Goal: Task Accomplishment & Management: Manage account settings

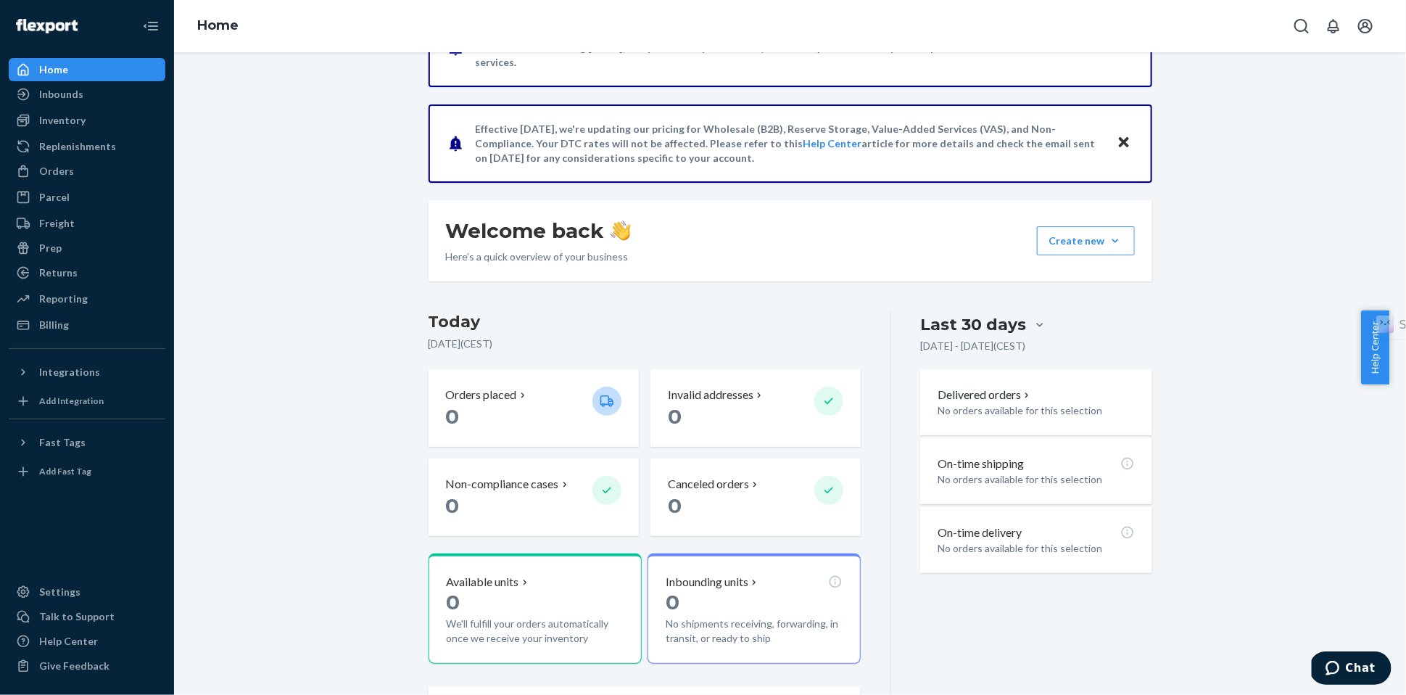
scroll to position [89, 0]
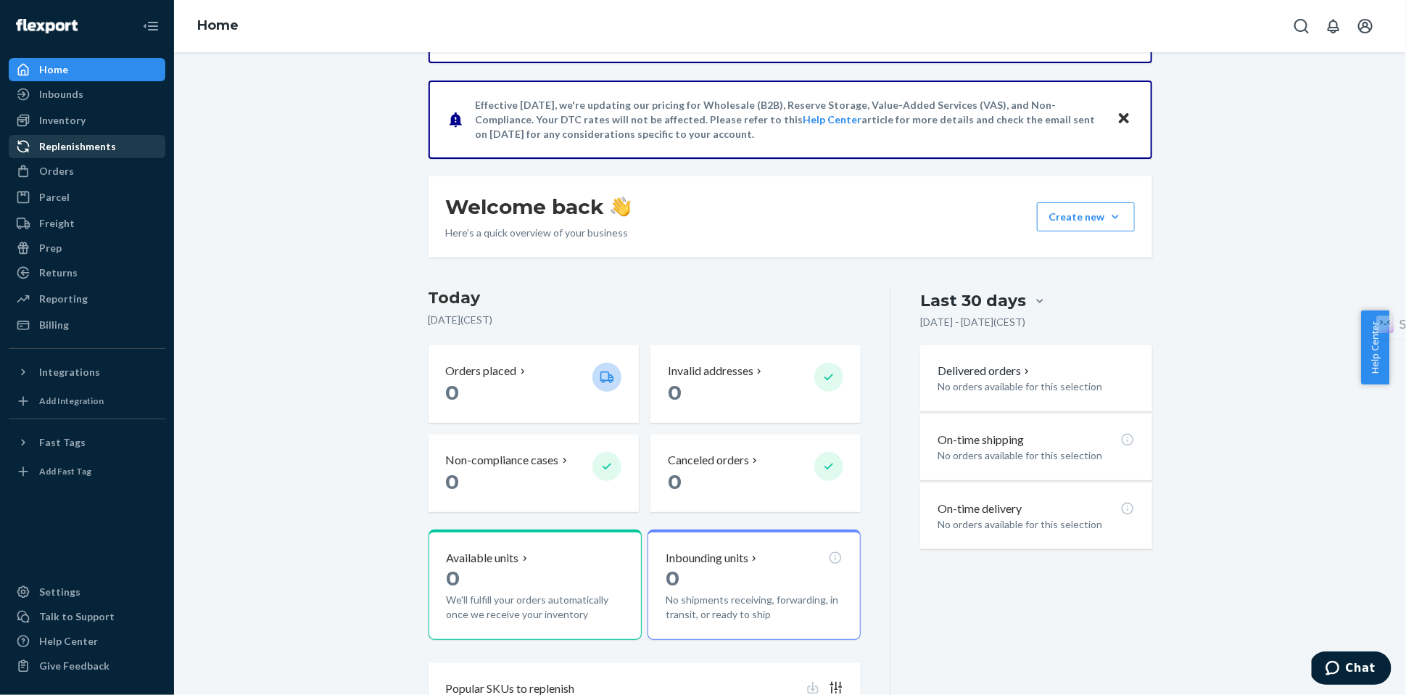
click at [69, 146] on div "Replenishments" at bounding box center [77, 146] width 77 height 14
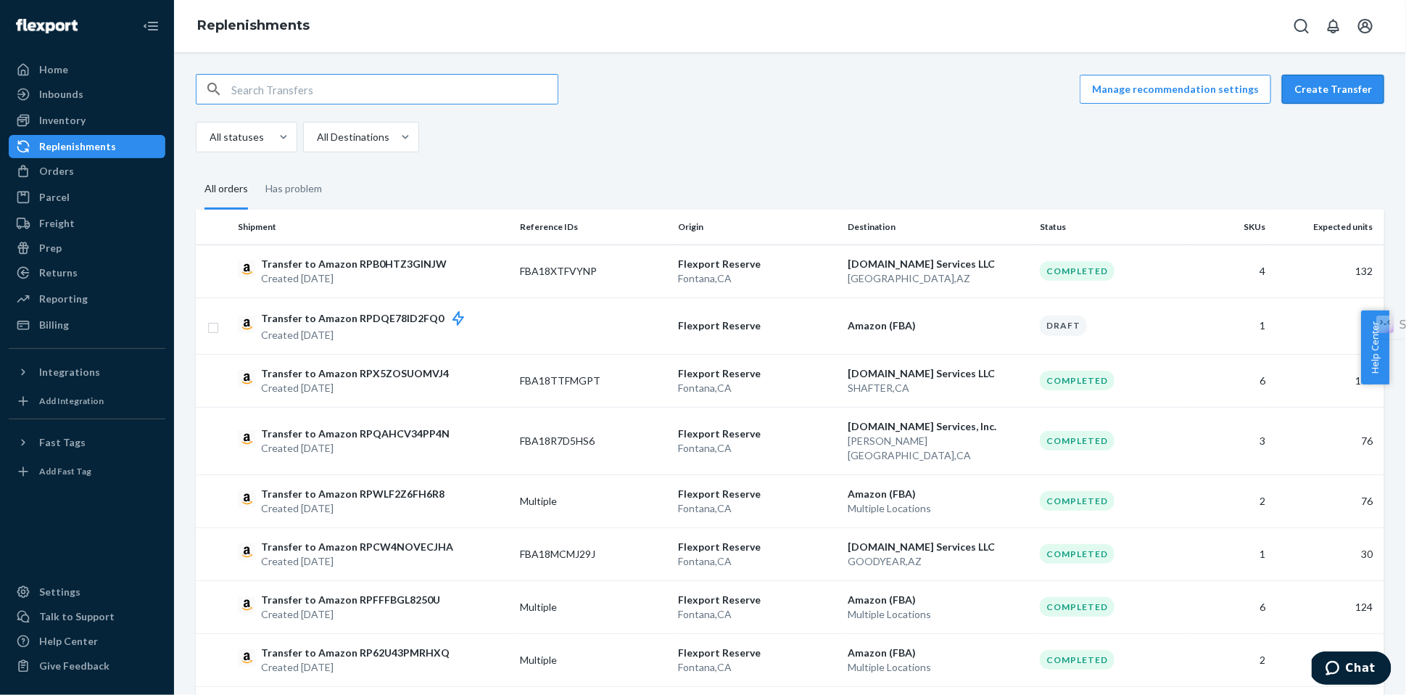
click at [1325, 87] on button "Create Transfer" at bounding box center [1333, 89] width 102 height 29
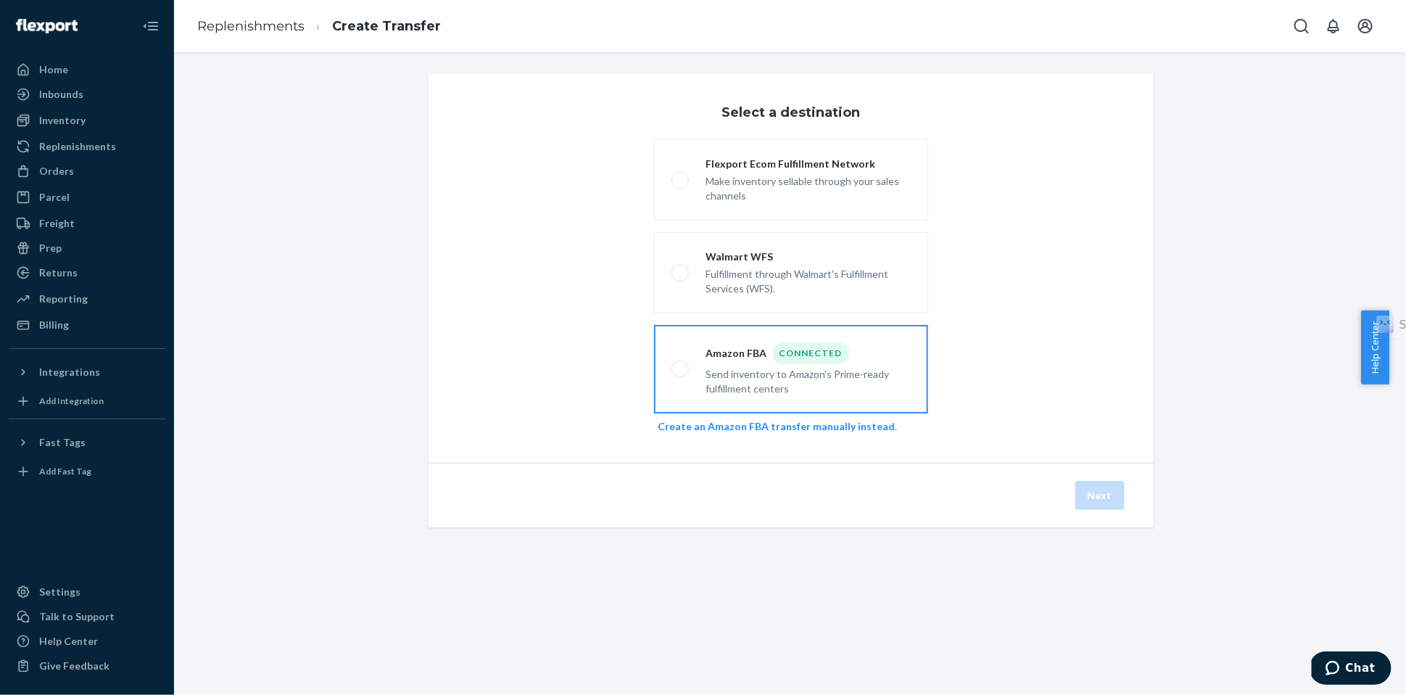
click at [717, 366] on div "Send inventory to Amazon's Prime-ready fulfillment centers" at bounding box center [808, 380] width 204 height 32
click at [681, 366] on input "Amazon FBA Connected Send inventory to Amazon's Prime-ready fulfillment centers" at bounding box center [675, 369] width 9 height 9
radio input "true"
click at [1098, 500] on button "Next" at bounding box center [1099, 495] width 49 height 29
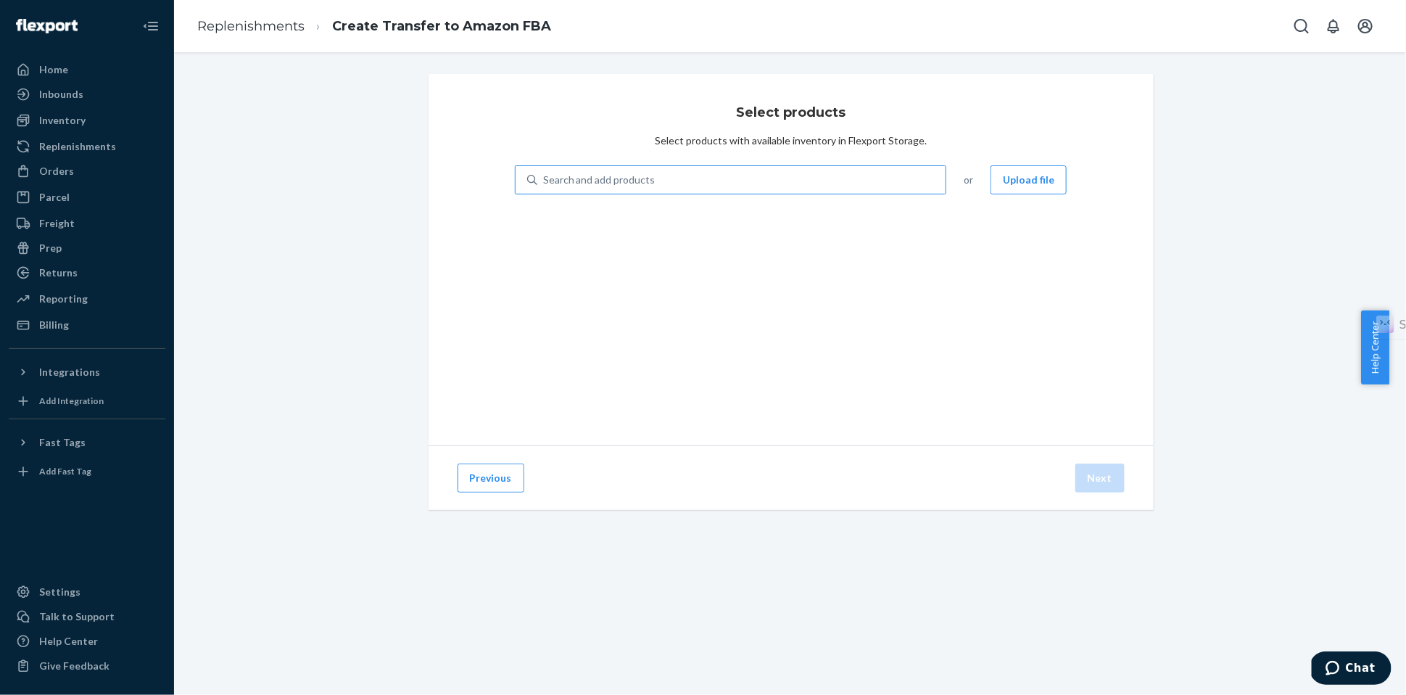
click at [720, 171] on div "Search and add products" at bounding box center [741, 180] width 409 height 26
click at [544, 173] on input "Search and add products" at bounding box center [543, 180] width 1 height 14
click at [707, 177] on div "Search and add products" at bounding box center [741, 180] width 409 height 26
click at [544, 177] on input "0 results available. Use Up and Down to choose options, press Enter to select t…" at bounding box center [543, 180] width 1 height 14
type input "bu"
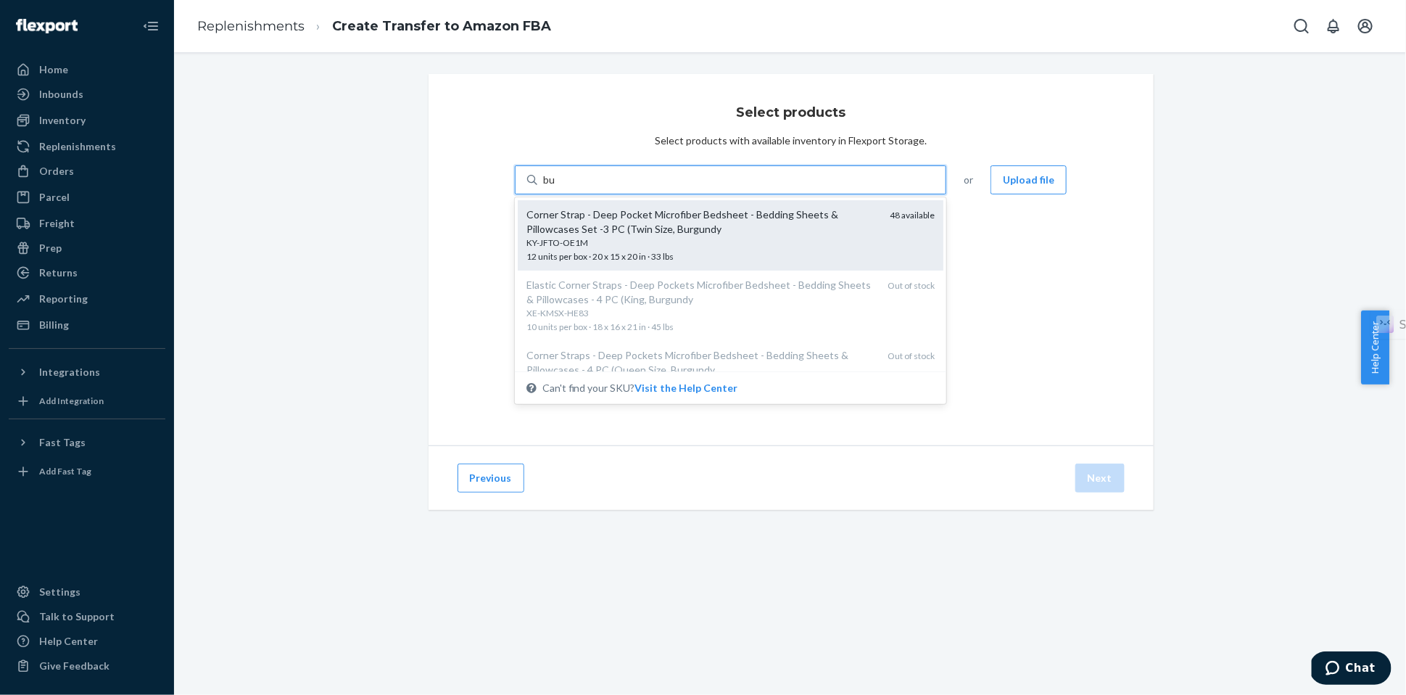
click at [740, 228] on div "Corner Strap - Deep Pocket Microfiber Bedsheet - Bedding Sheets & Pillowcases S…" at bounding box center [702, 221] width 352 height 29
click at [556, 187] on input "bu" at bounding box center [549, 180] width 13 height 14
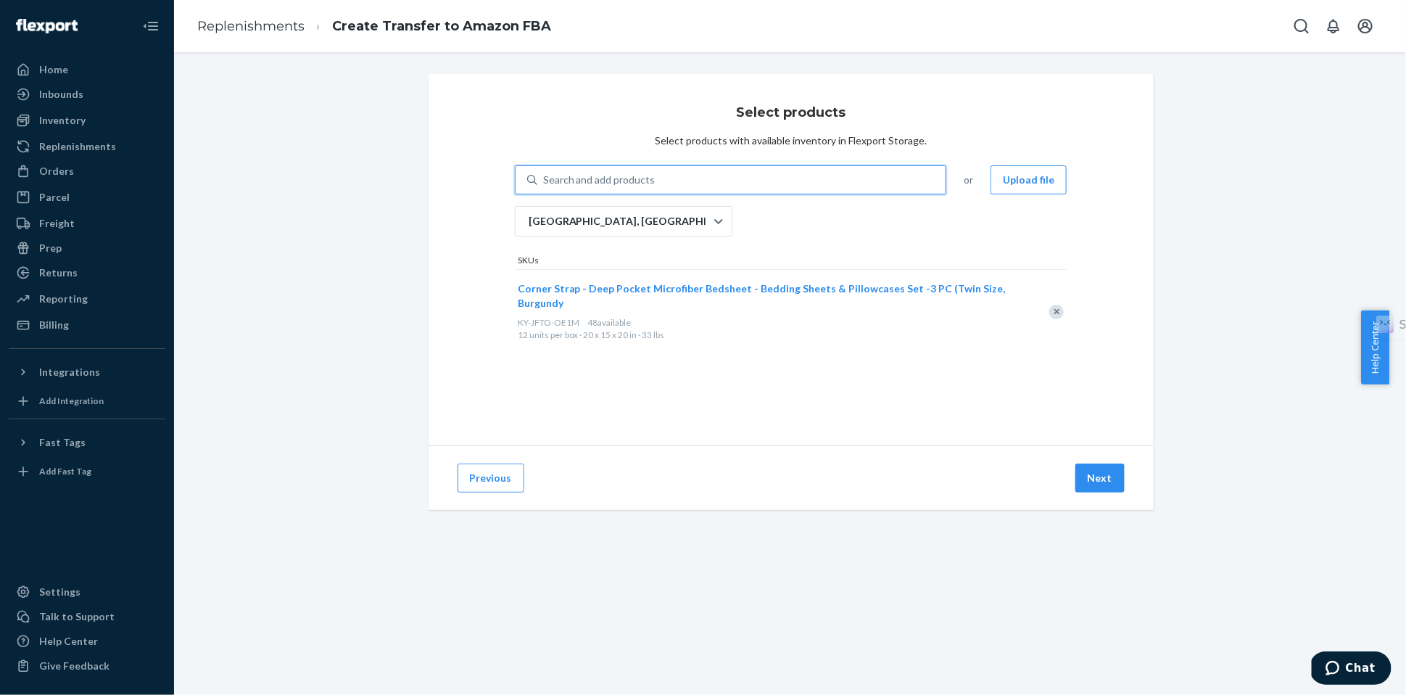
click at [714, 173] on div "Search and add products" at bounding box center [741, 180] width 409 height 26
click at [544, 173] on input "0 results available. Select is focused ,type to refine list, press Down to open…" at bounding box center [543, 180] width 1 height 14
type input "whi"
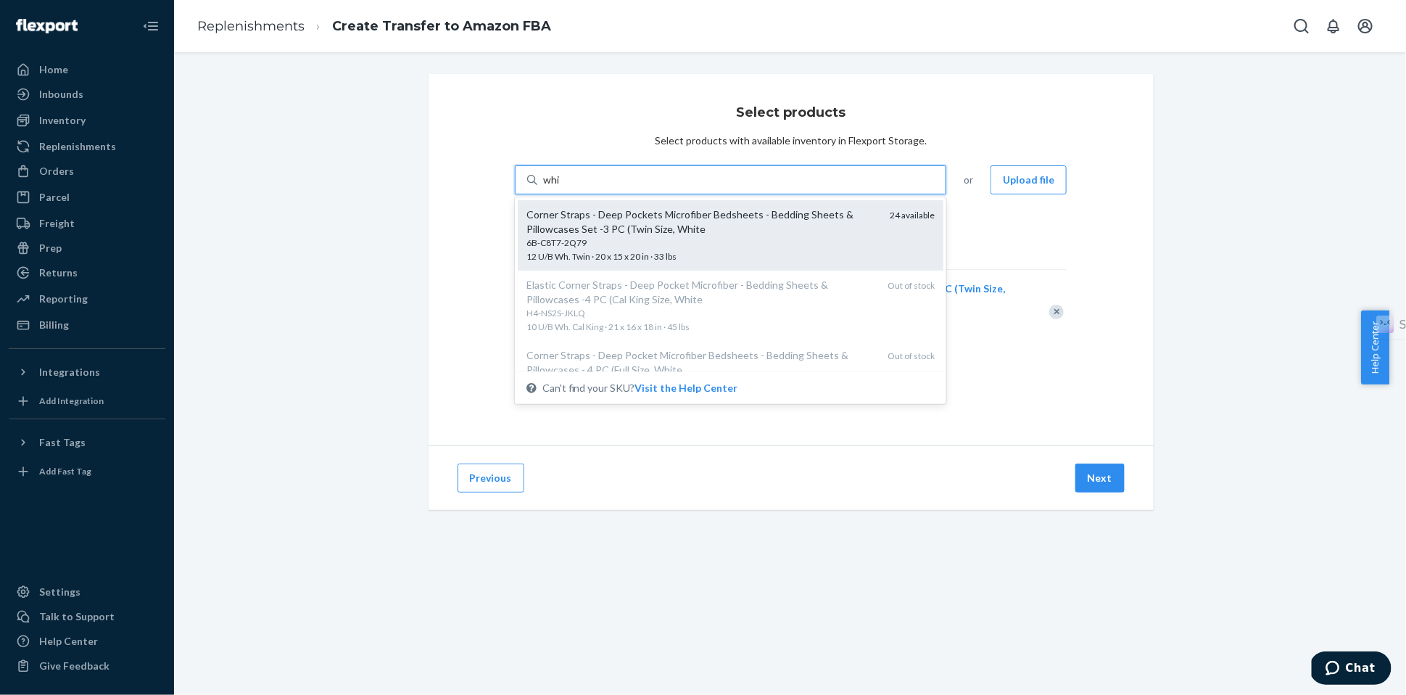
click at [724, 228] on div "Corner Straps - Deep Pockets Microfiber Bedsheets - Bedding Sheets & Pillowcase…" at bounding box center [702, 221] width 352 height 29
click at [560, 187] on input "whi" at bounding box center [551, 180] width 17 height 14
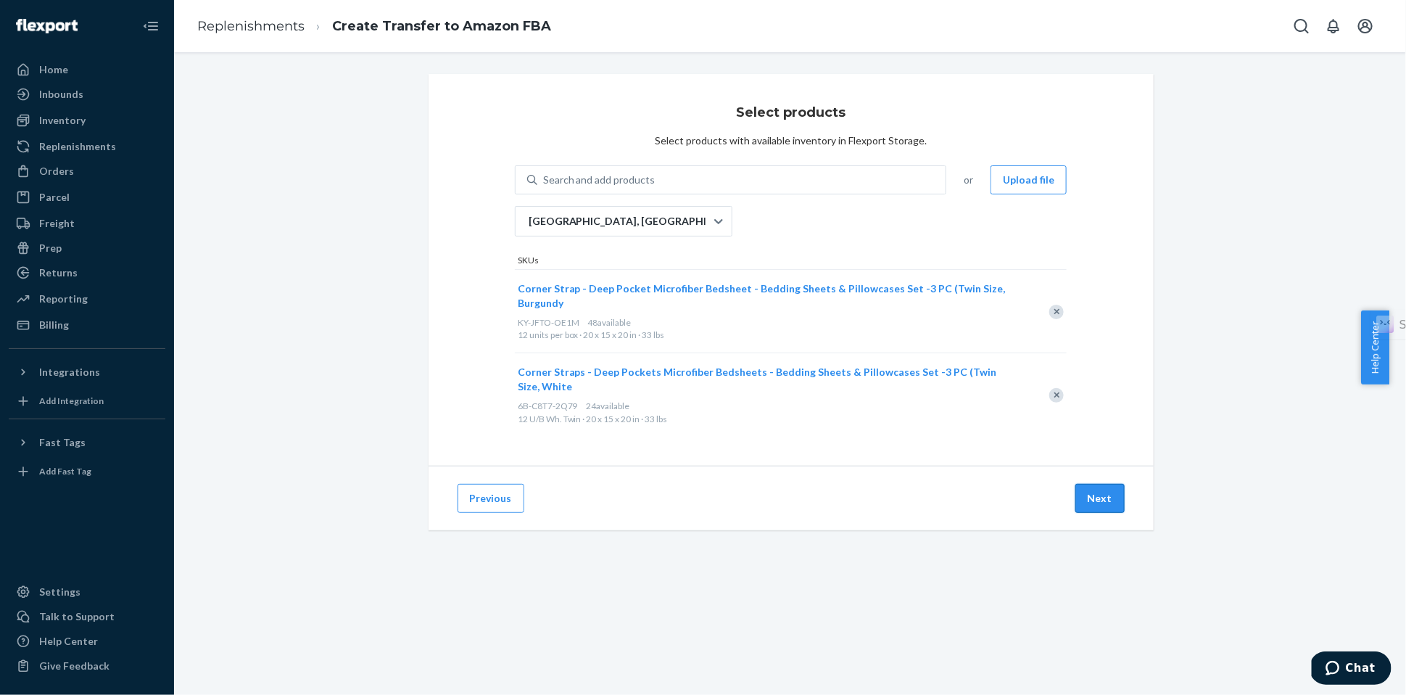
click at [1098, 484] on button "Next" at bounding box center [1099, 498] width 49 height 29
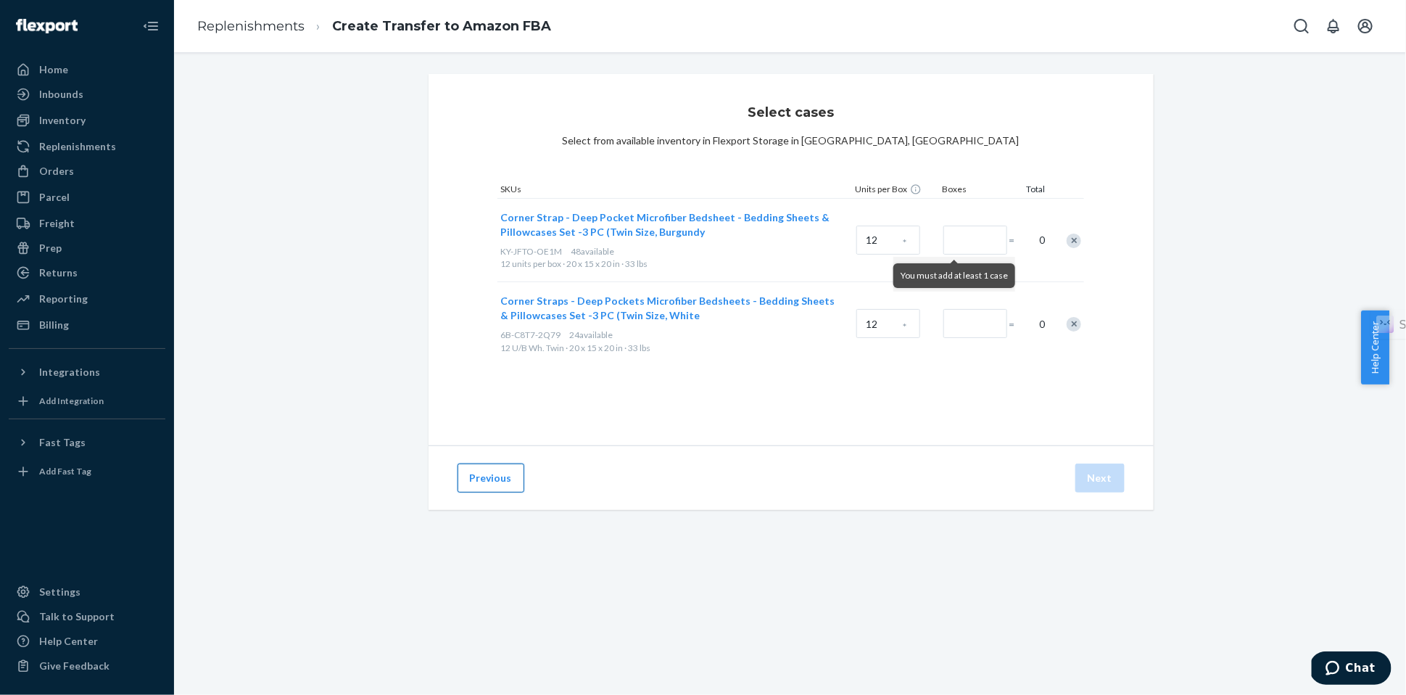
click at [498, 473] on button "Previous" at bounding box center [490, 477] width 67 height 29
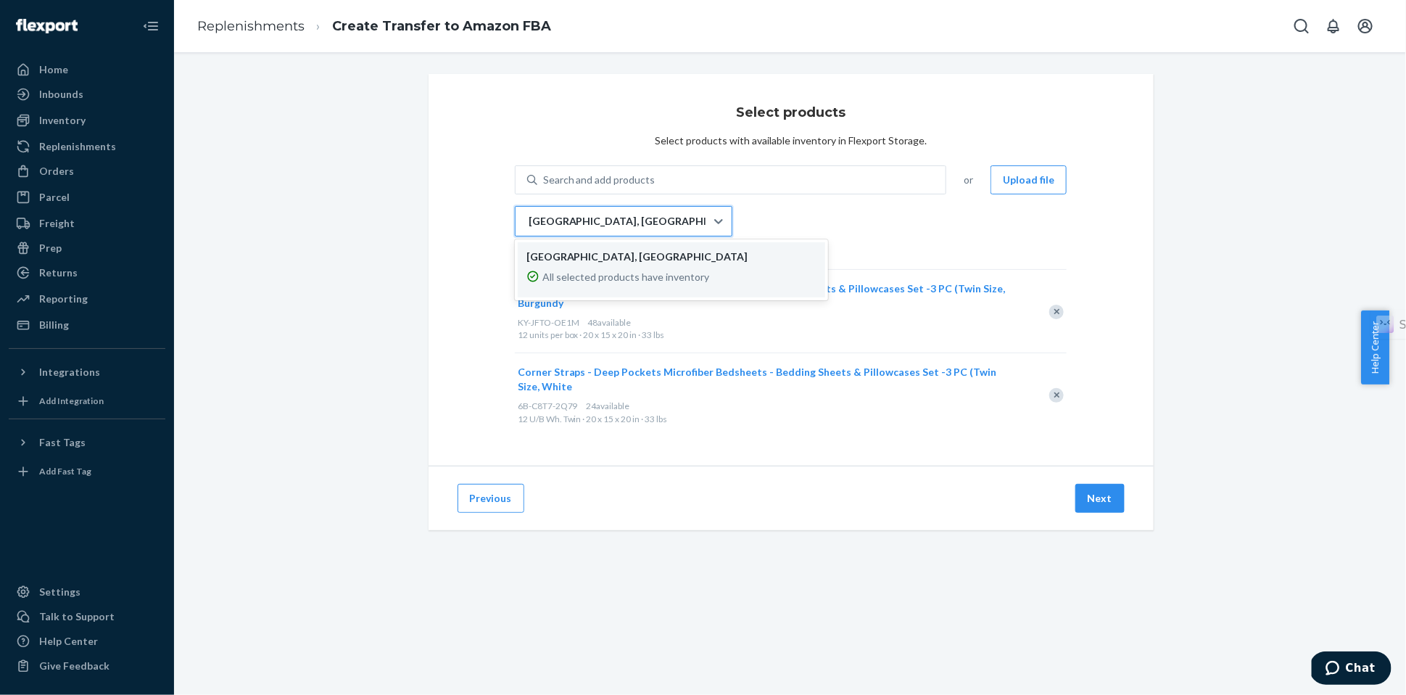
click at [685, 224] on div "[GEOGRAPHIC_DATA], [GEOGRAPHIC_DATA]" at bounding box center [610, 221] width 190 height 29
click at [529, 224] on input "option LAX1RS focused, 1 of 1. 1 result available. Use Up and Down to choose op…" at bounding box center [527, 221] width 1 height 14
click at [1091, 486] on button "Next" at bounding box center [1099, 498] width 49 height 29
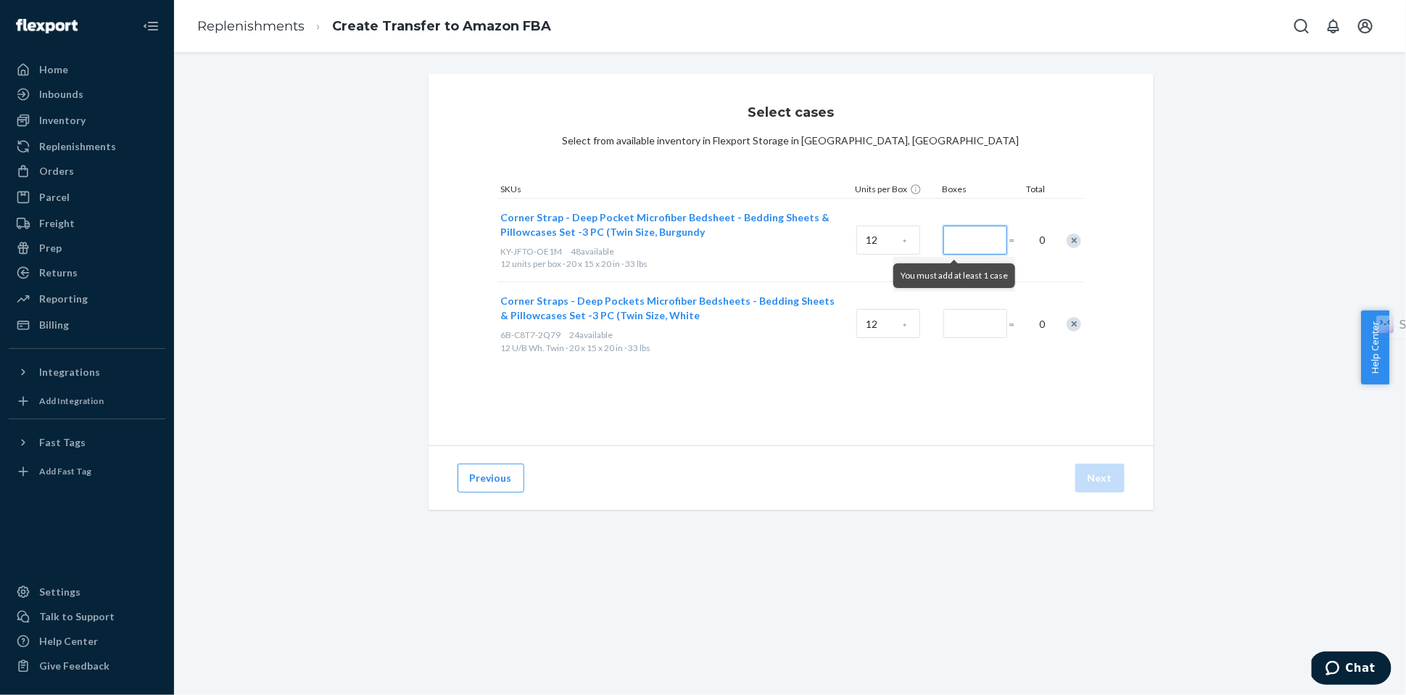
click at [950, 241] on input "Number of boxes" at bounding box center [975, 239] width 64 height 29
type input "4"
click at [970, 323] on input "Number of boxes" at bounding box center [975, 323] width 64 height 29
type input "2"
click at [1024, 407] on div "Select cases Select from available inventory in Flexport Storage in [GEOGRAPHIC…" at bounding box center [790, 259] width 725 height 371
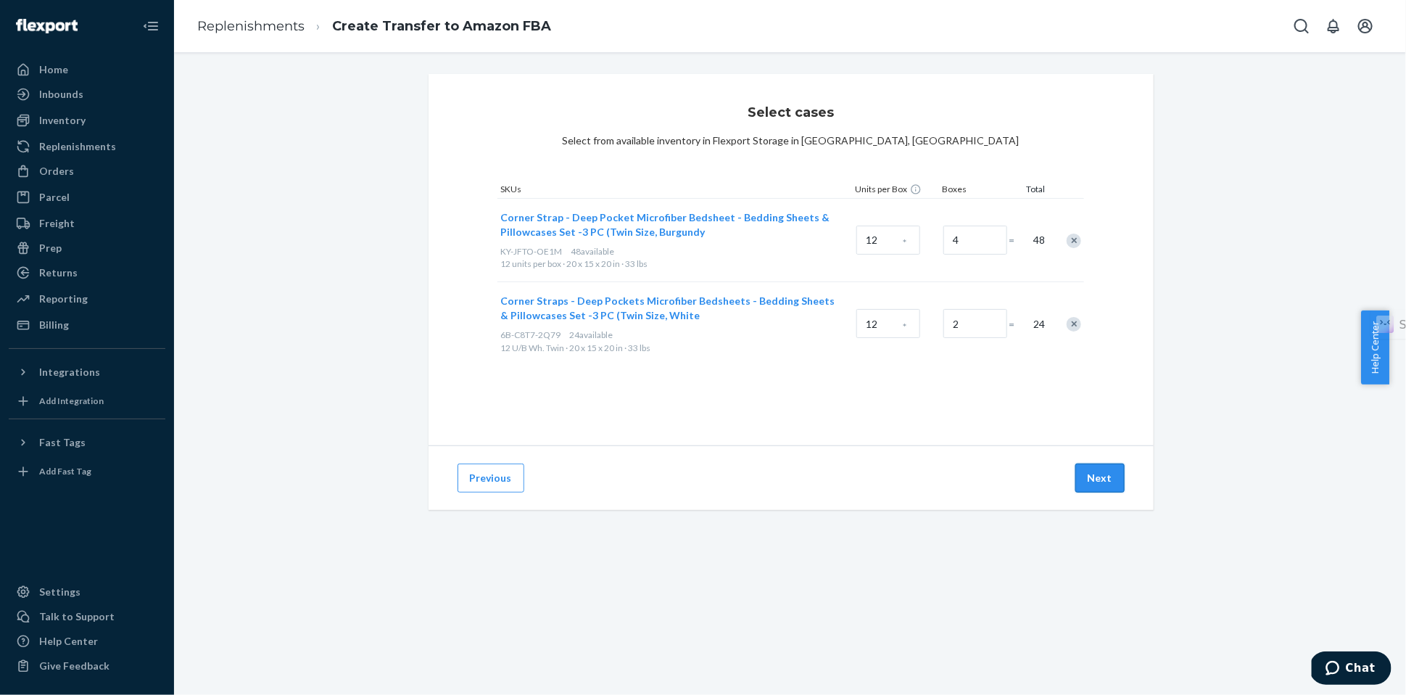
click at [1100, 478] on button "Next" at bounding box center [1099, 477] width 49 height 29
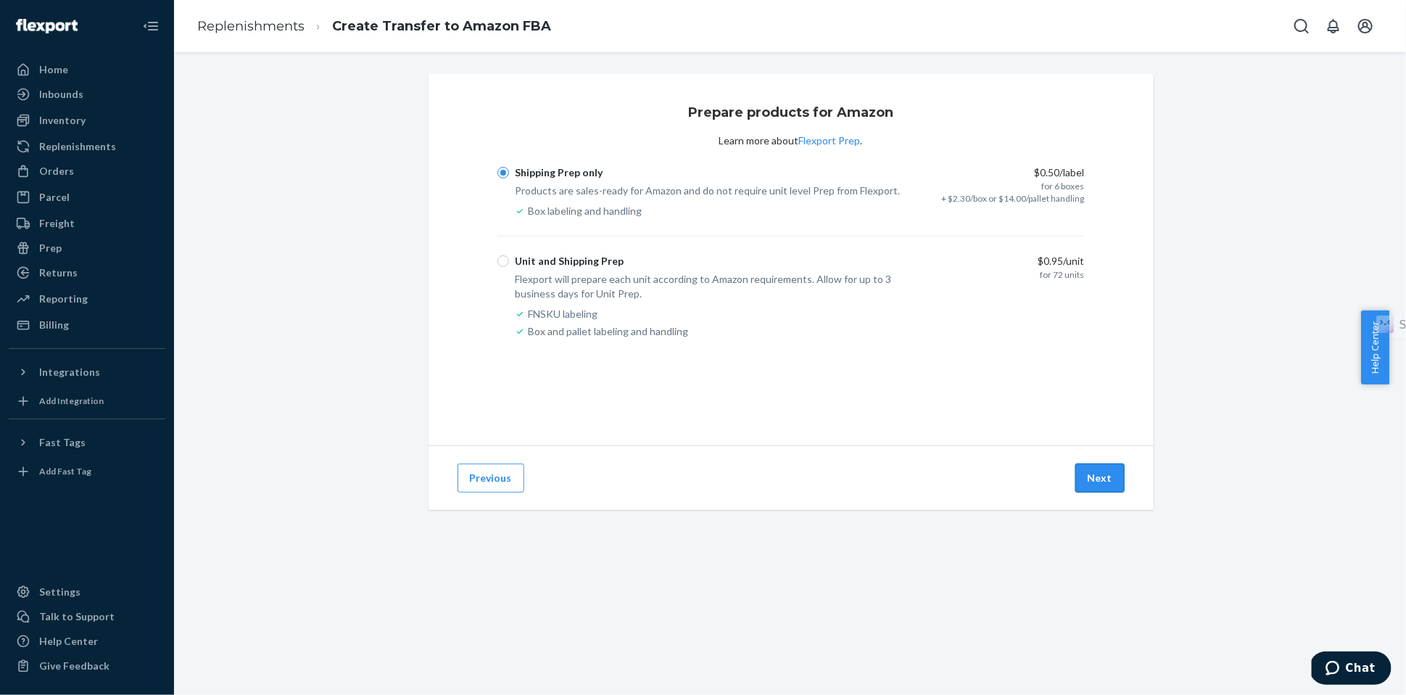
click at [1094, 474] on button "Next" at bounding box center [1099, 477] width 49 height 29
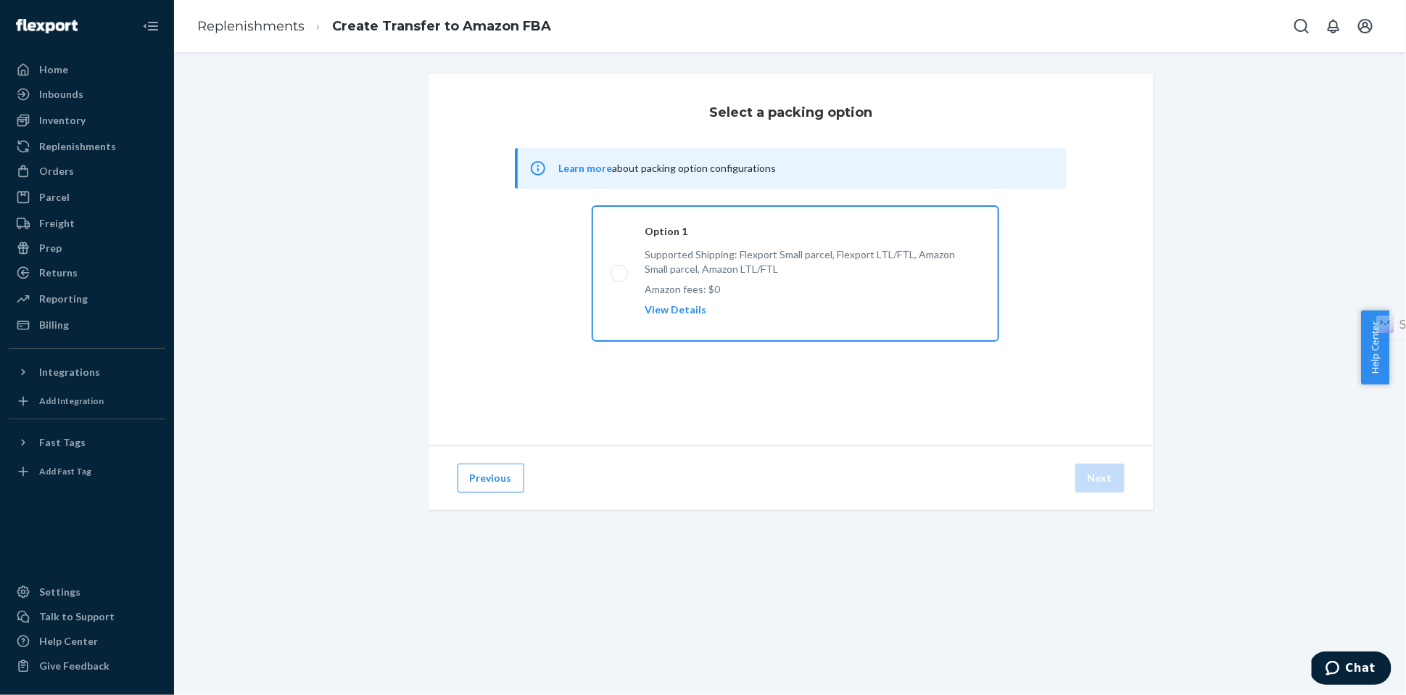
click at [612, 272] on label "Option 1 Supported Shipping: Flexport Small parcel, Flexport LTL/FTL, Amazon Sm…" at bounding box center [795, 273] width 407 height 135
click at [612, 272] on input "Option 1 Supported Shipping: Flexport Small parcel, Flexport LTL/FTL, Amazon Sm…" at bounding box center [614, 273] width 9 height 9
radio input "true"
click at [679, 308] on button "View Details" at bounding box center [676, 310] width 62 height 26
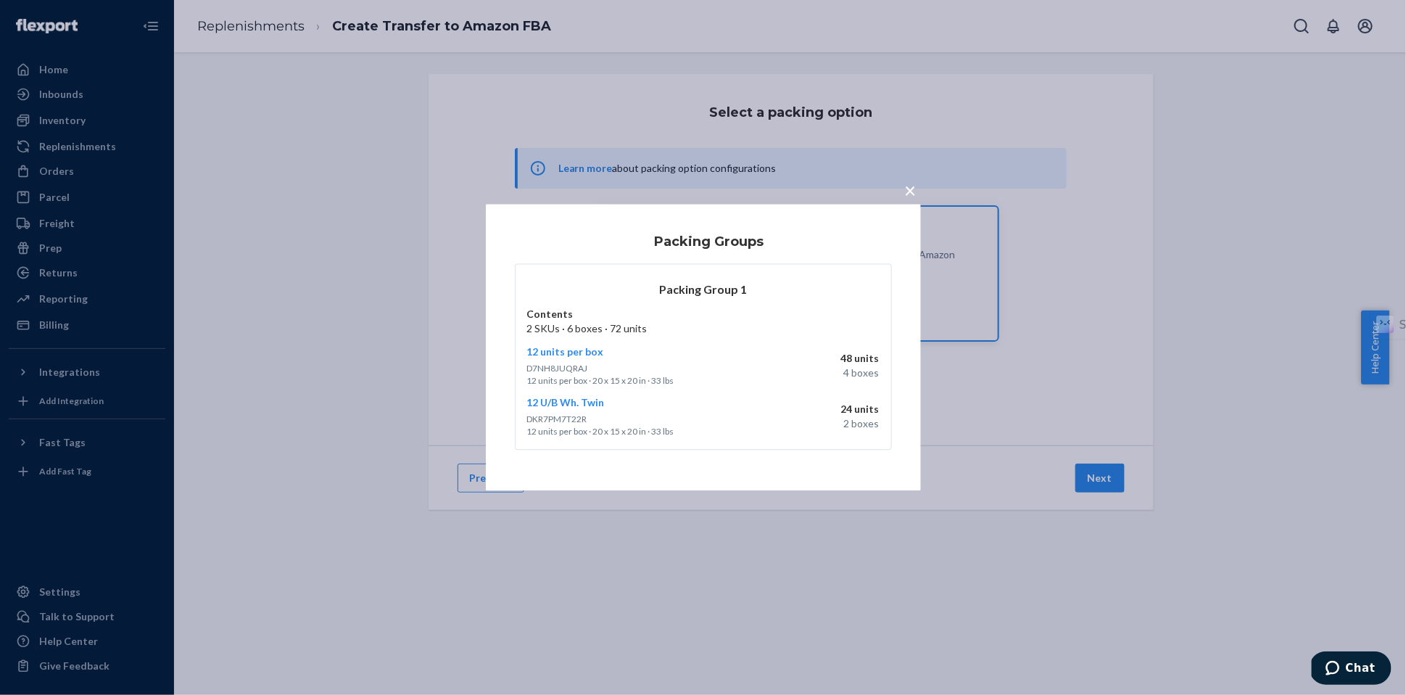
click at [907, 194] on span "×" at bounding box center [911, 190] width 12 height 25
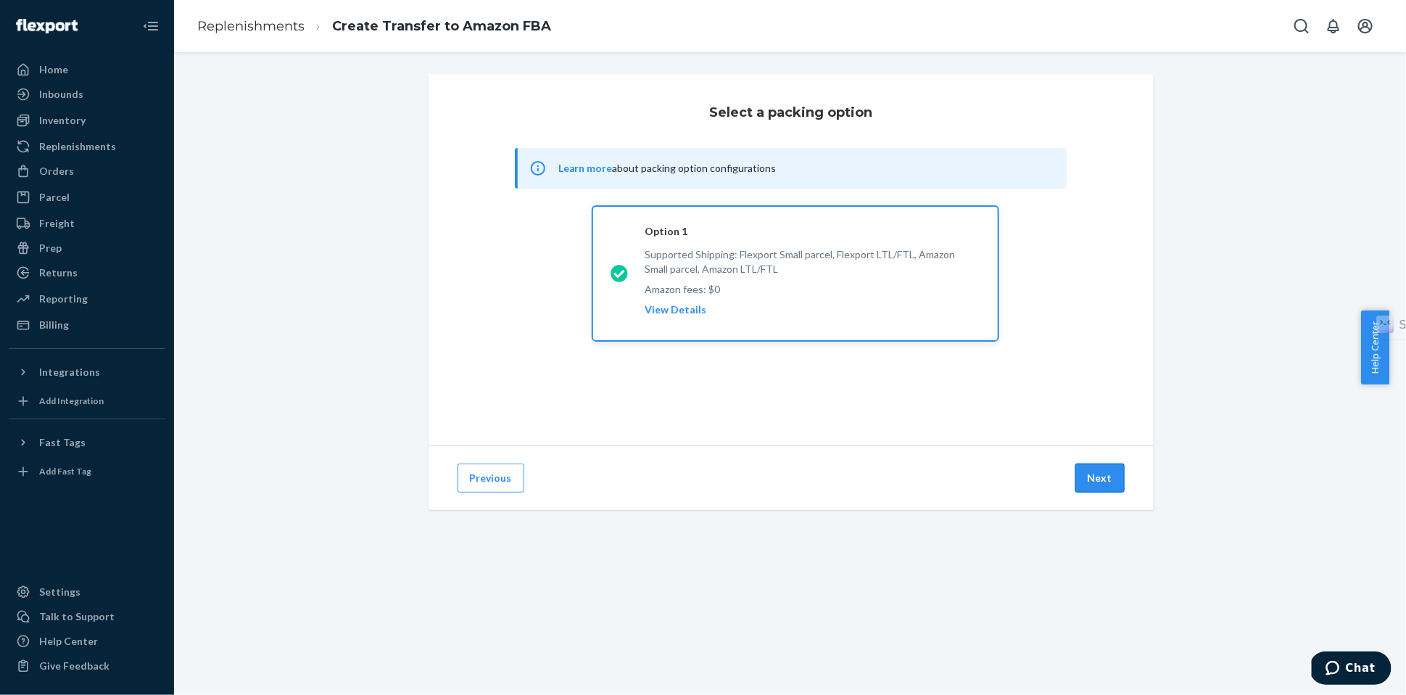
click at [1097, 484] on button "Next" at bounding box center [1099, 477] width 49 height 29
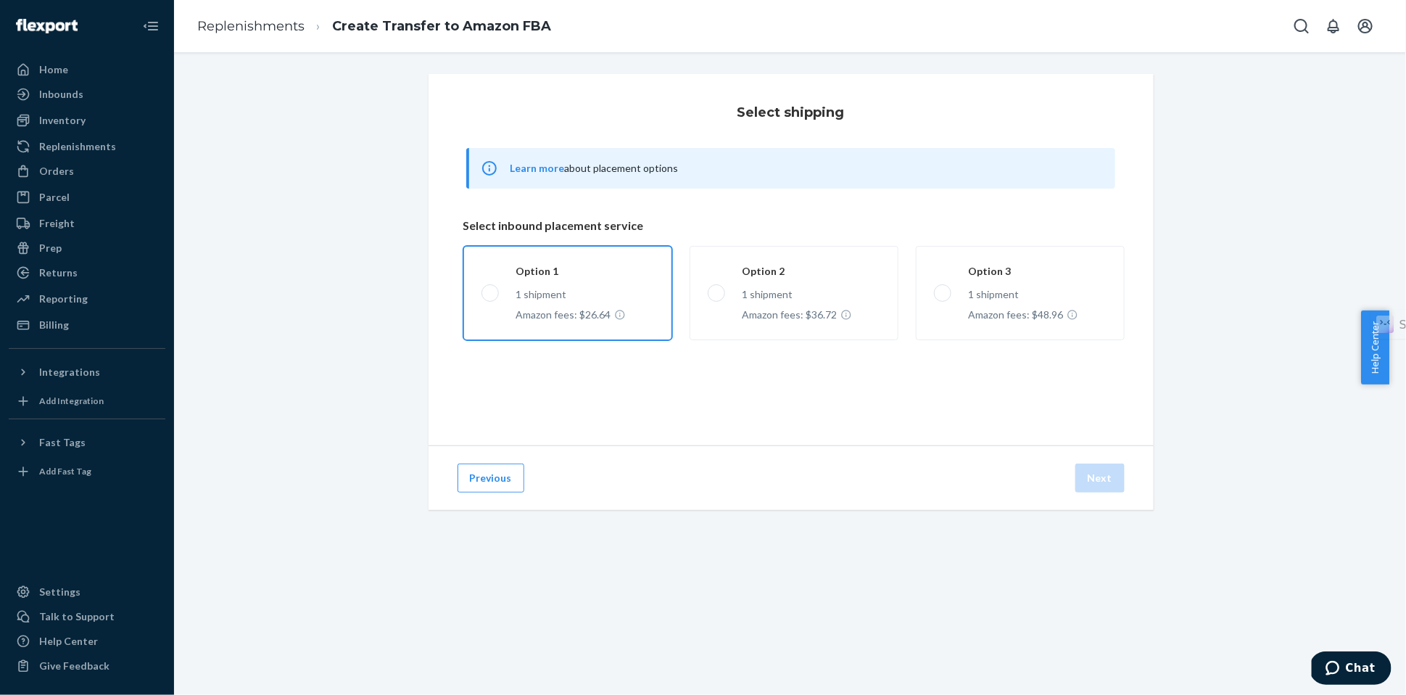
click at [623, 282] on label "Option 1 1 shipment Amazon fees: $26.64" at bounding box center [567, 293] width 209 height 94
click at [491, 288] on input "Option 1 1 shipment Amazon fees: $26.64" at bounding box center [485, 292] width 9 height 9
radio input "true"
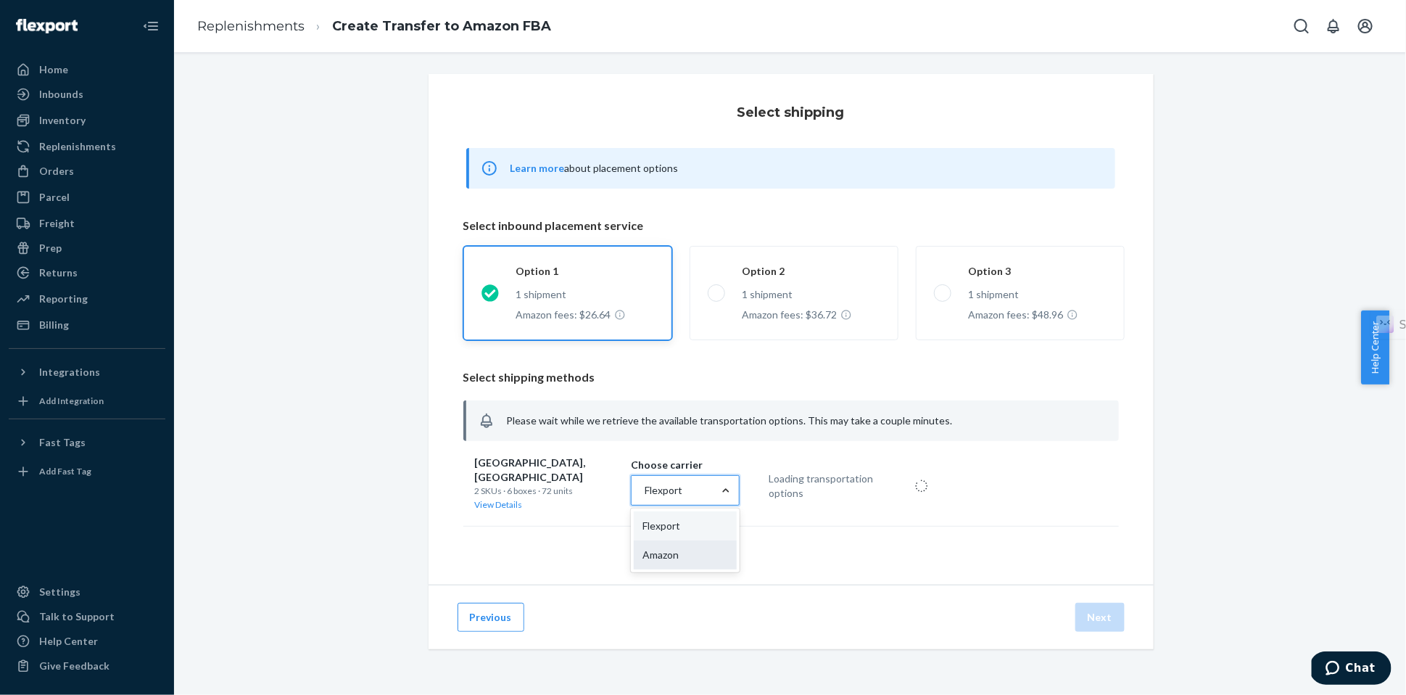
click at [705, 553] on div "Amazon" at bounding box center [685, 554] width 103 height 29
click at [644, 497] on input "option [object Object] focused, 2 of 2. 2 results available. Use Up and Down to…" at bounding box center [643, 490] width 1 height 14
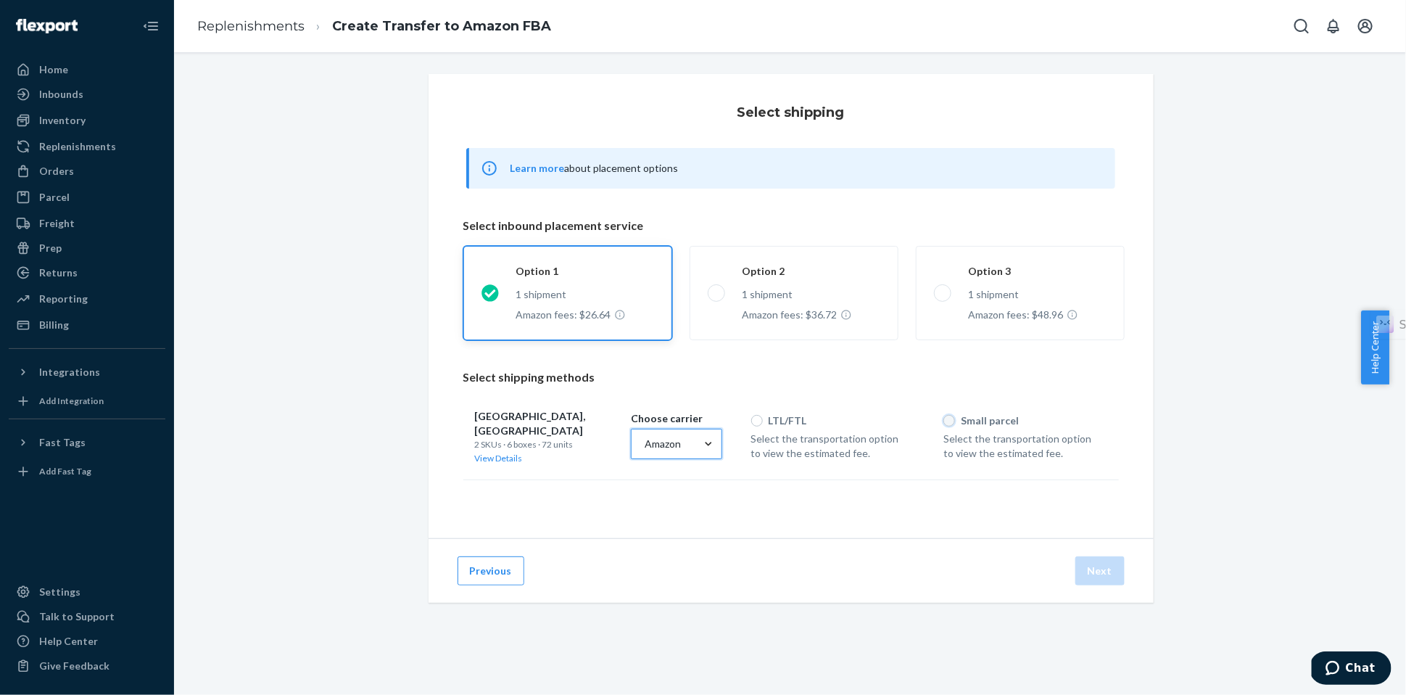
click at [943, 420] on input "Small parcel" at bounding box center [949, 421] width 12 height 12
radio input "true"
click at [808, 300] on label "Option 2 1 shipment Amazon fees: $36.72" at bounding box center [793, 293] width 209 height 94
click at [717, 297] on input "Option 2 1 shipment Amazon fees: $36.72" at bounding box center [712, 292] width 9 height 9
radio input "true"
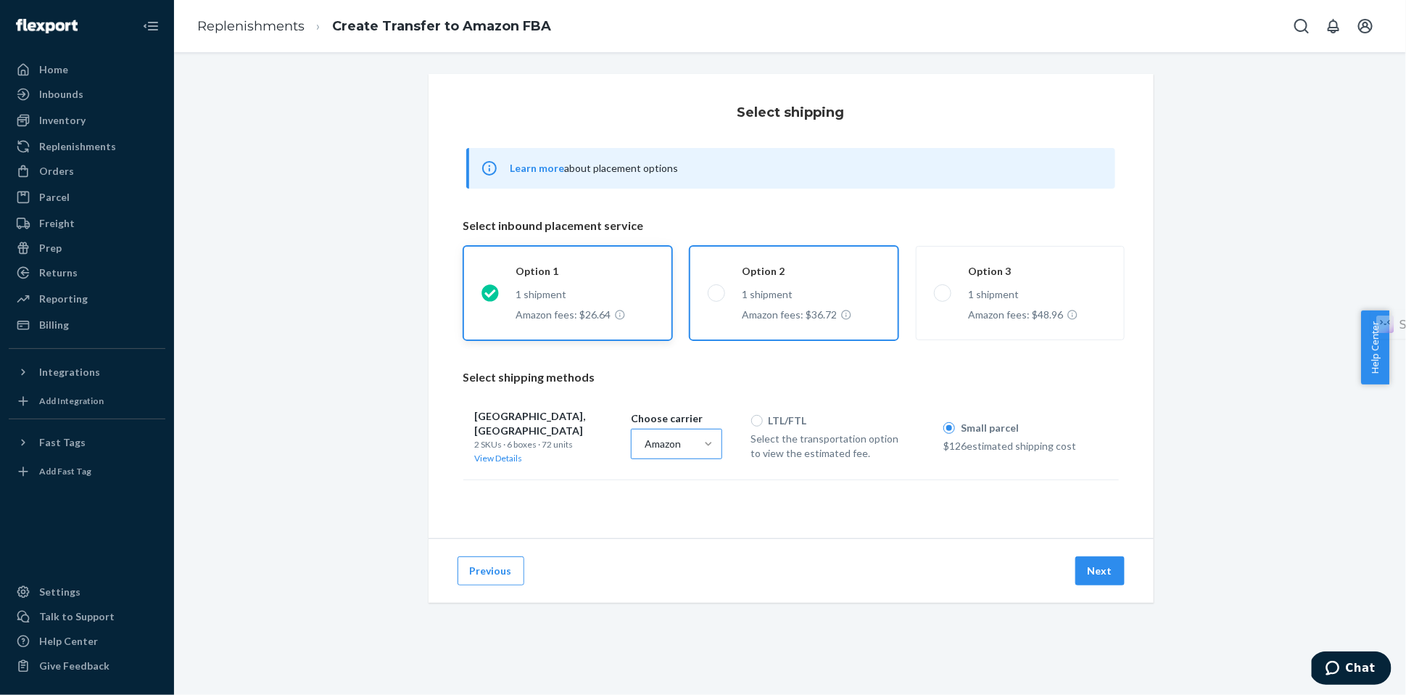
radio input "false"
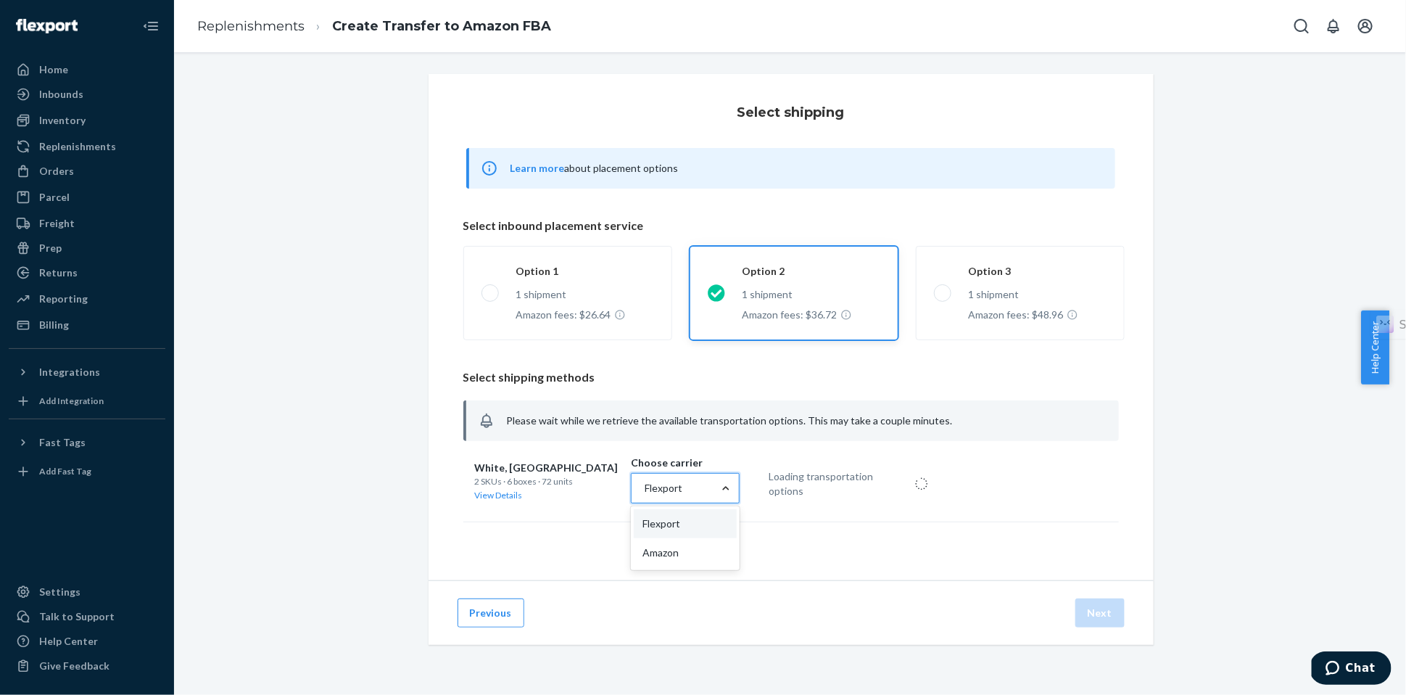
click at [700, 500] on div "Flexport" at bounding box center [671, 487] width 81 height 29
click at [644, 495] on input "option [object Object], selected. option [object Object] focused, 1 of 2. 2 res…" at bounding box center [643, 488] width 1 height 14
click at [665, 555] on div "Amazon" at bounding box center [685, 552] width 103 height 29
click at [644, 495] on input "option [object Object], selected. option [object Object] focused, 2 of 2. 2 res…" at bounding box center [643, 488] width 1 height 14
click at [948, 465] on label "Small parcel" at bounding box center [980, 464] width 75 height 14
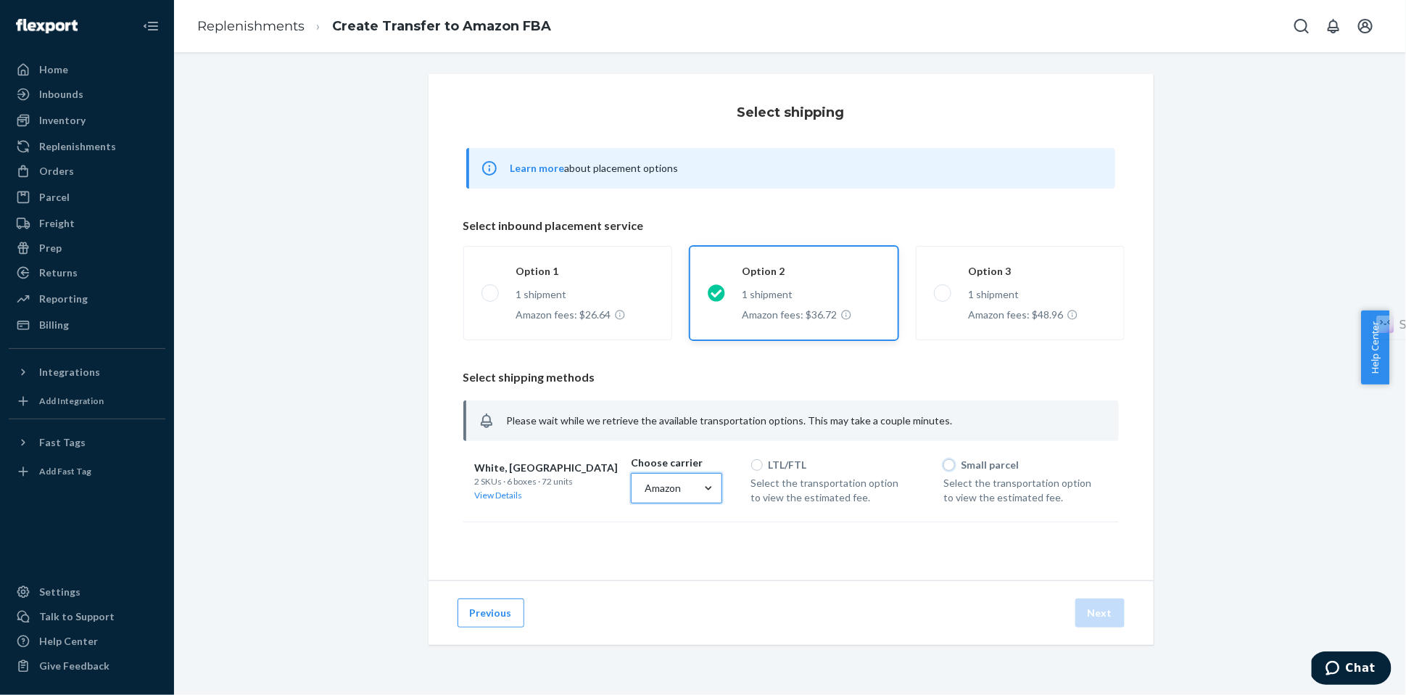
click at [948, 465] on input "Small parcel" at bounding box center [949, 465] width 12 height 12
radio input "true"
click at [573, 307] on label "Option 1 1 shipment Amazon fees: $26.64" at bounding box center [567, 293] width 209 height 94
click at [491, 297] on input "Option 1 1 shipment Amazon fees: $26.64" at bounding box center [485, 292] width 9 height 9
radio input "true"
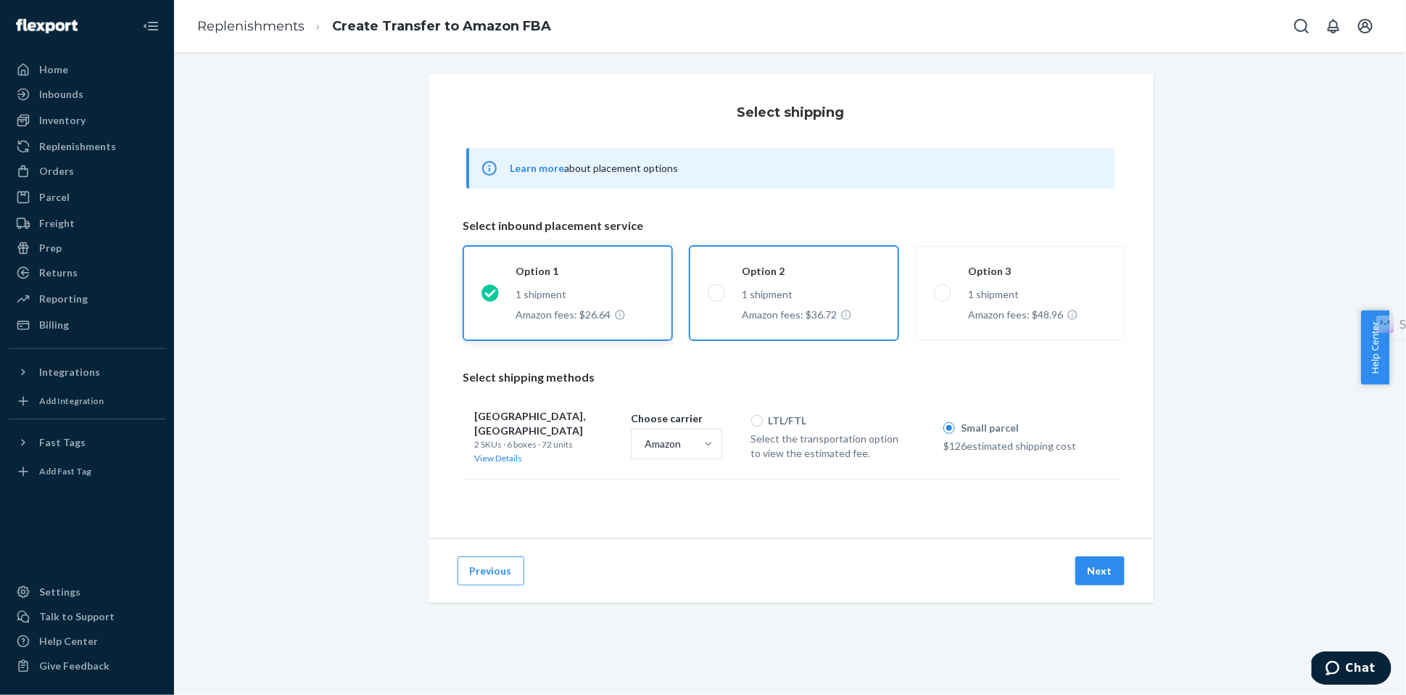
click at [769, 299] on label "Option 2 1 shipment Amazon fees: $36.72" at bounding box center [793, 293] width 209 height 94
click at [717, 297] on input "Option 2 1 shipment Amazon fees: $36.72" at bounding box center [712, 292] width 9 height 9
radio input "true"
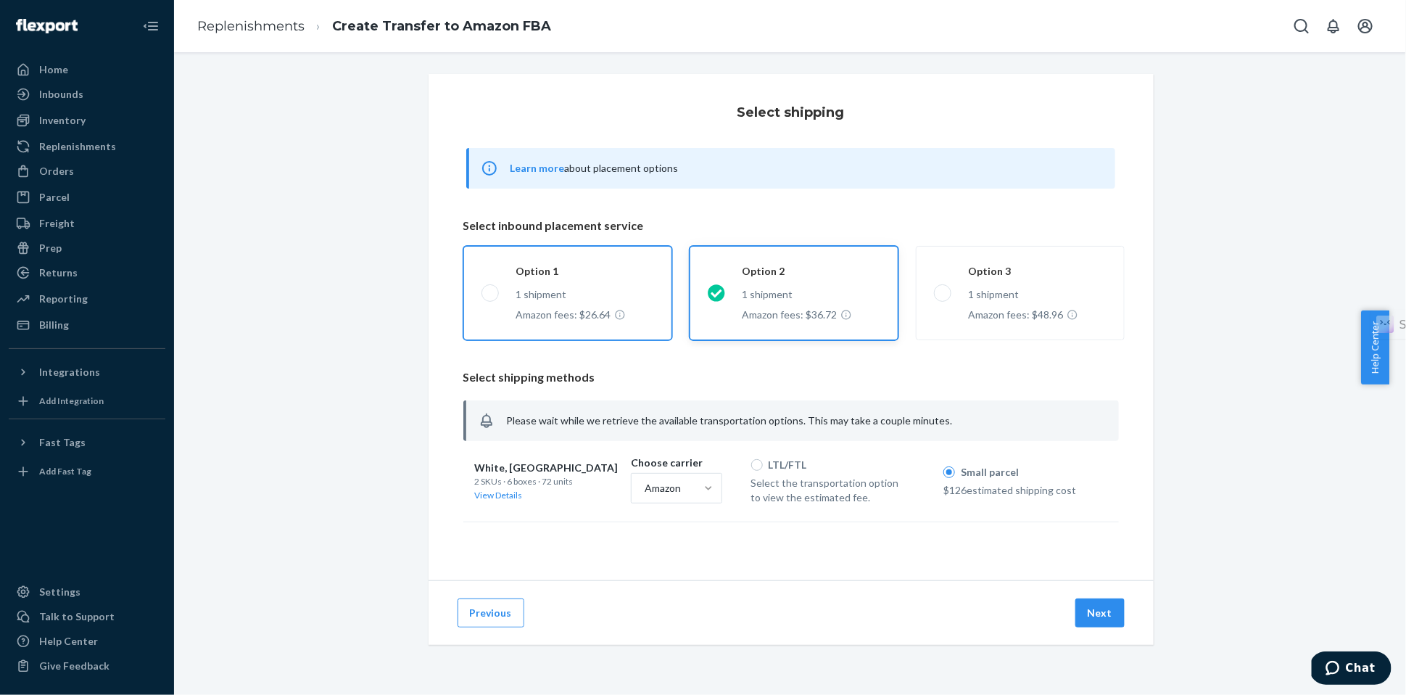
click at [584, 280] on label "Option 1 1 shipment Amazon fees: $26.64" at bounding box center [567, 293] width 209 height 94
click at [491, 288] on input "Option 1 1 shipment Amazon fees: $26.64" at bounding box center [485, 292] width 9 height 9
radio input "true"
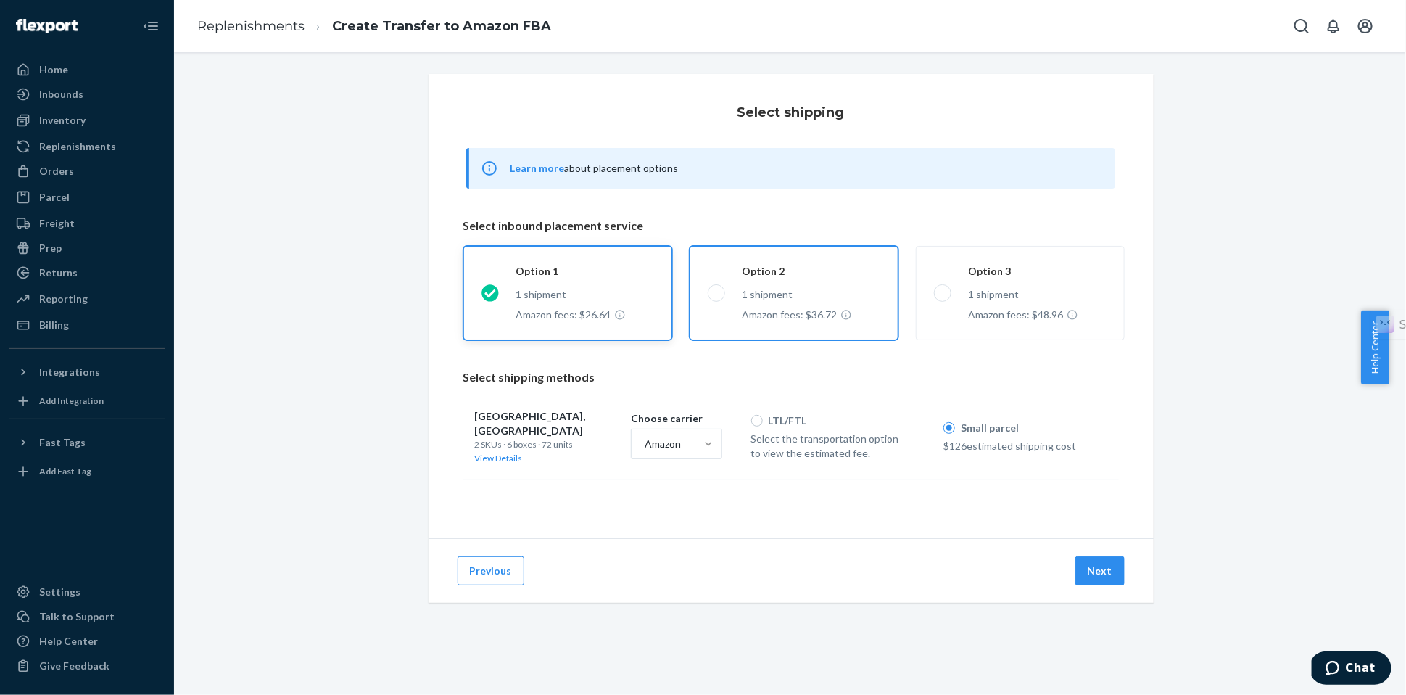
click at [768, 281] on label "Option 2 1 shipment Amazon fees: $36.72" at bounding box center [793, 293] width 209 height 94
click at [717, 288] on input "Option 2 1 shipment Amazon fees: $36.72" at bounding box center [712, 292] width 9 height 9
radio input "true"
radio input "false"
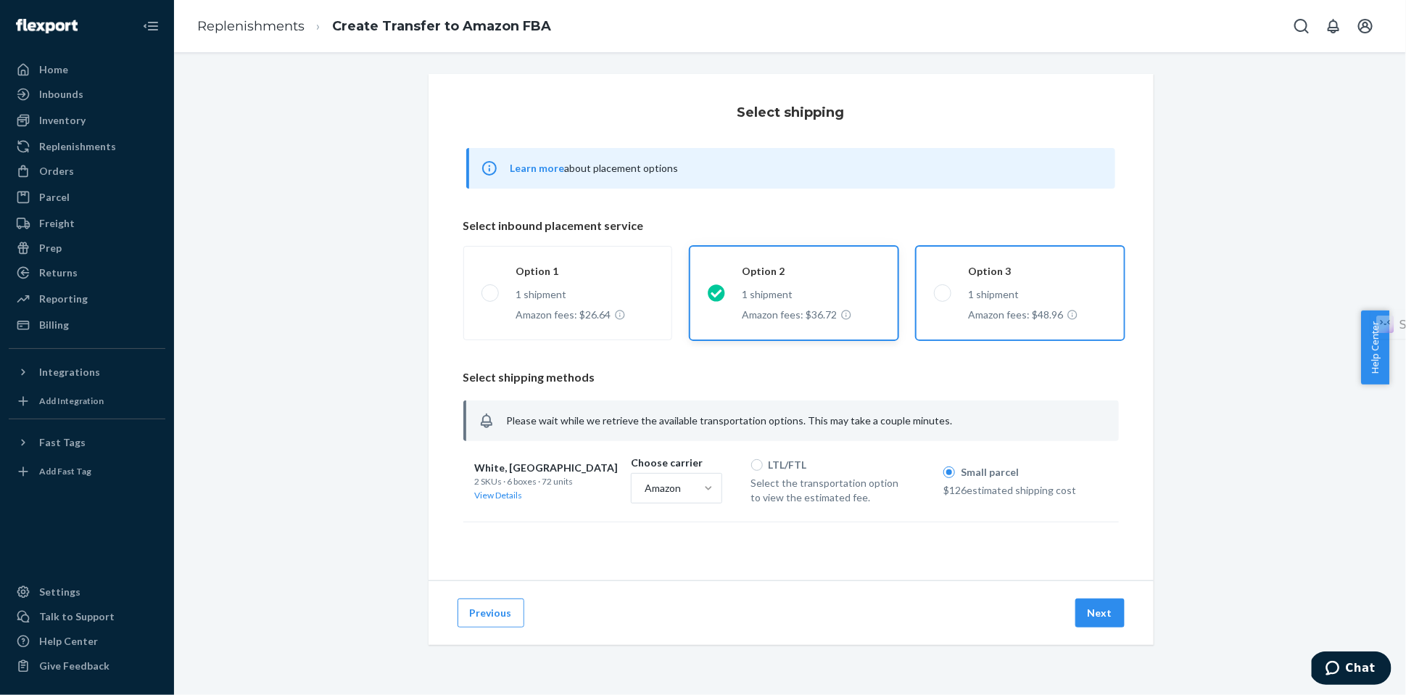
click at [959, 294] on label "Option 3 1 shipment Amazon fees: $48.96" at bounding box center [1020, 293] width 209 height 94
click at [943, 294] on input "Option 3 1 shipment Amazon fees: $48.96" at bounding box center [938, 292] width 9 height 9
radio input "true"
radio input "false"
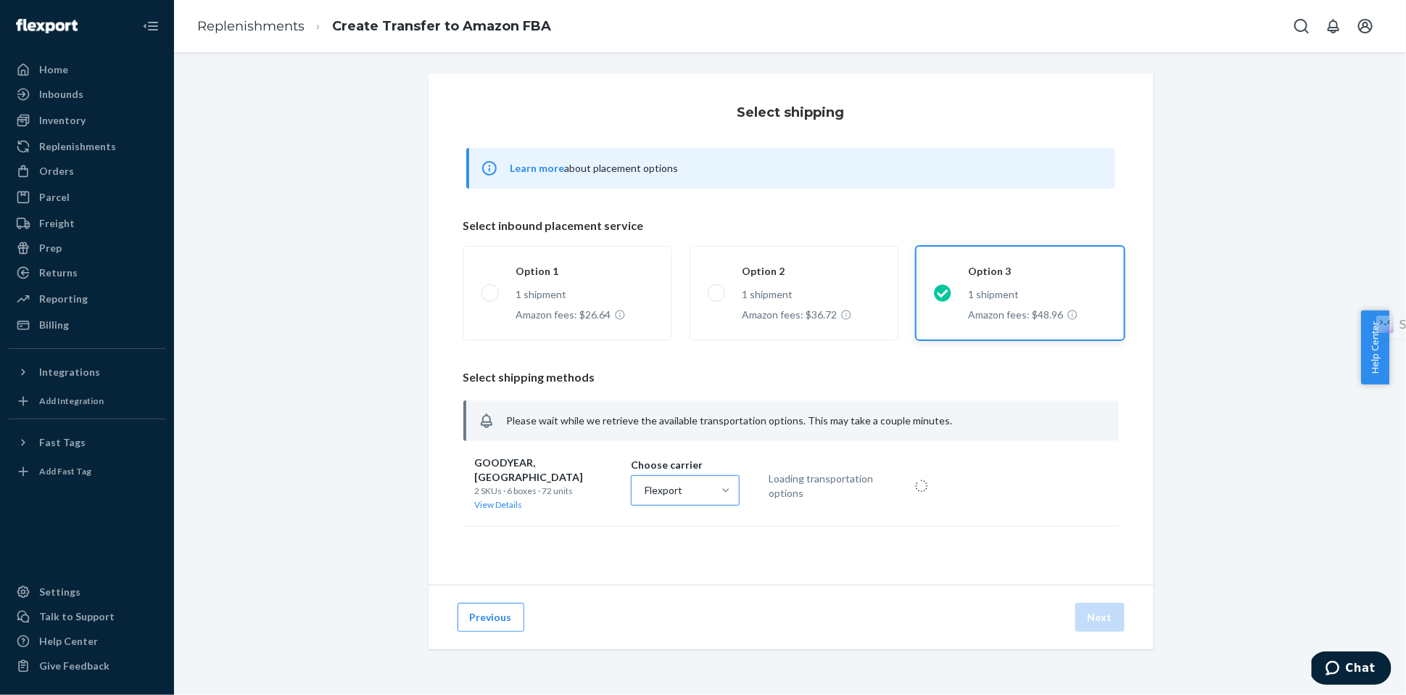
click at [684, 486] on div "Flexport" at bounding box center [671, 490] width 81 height 29
click at [644, 486] on input "Flexport" at bounding box center [643, 490] width 1 height 14
click at [667, 550] on div "Amazon" at bounding box center [685, 554] width 103 height 29
click at [644, 497] on input "option [object Object], selected. option [object Object] focused, 2 of 2. 2 res…" at bounding box center [643, 490] width 1 height 14
click at [953, 473] on div "Small parcel" at bounding box center [1019, 469] width 152 height 18
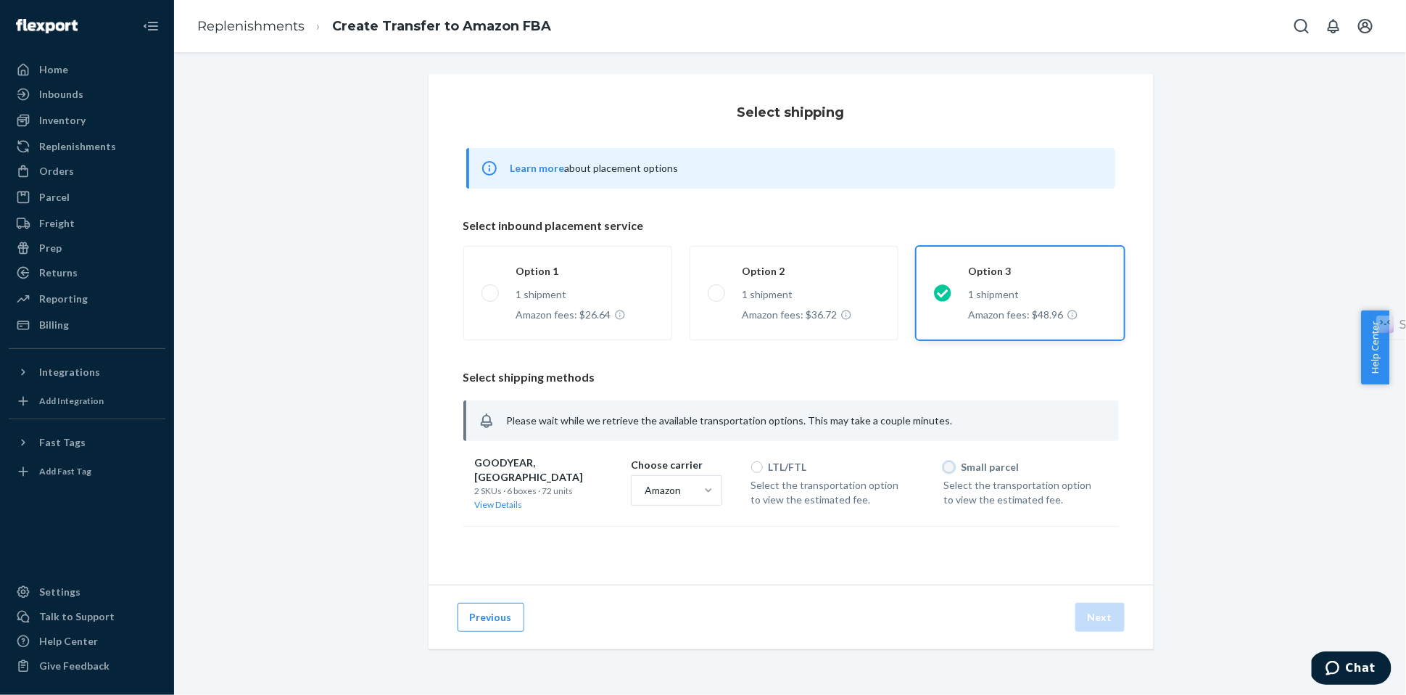
click at [943, 462] on input "Small parcel" at bounding box center [949, 467] width 12 height 12
radio input "true"
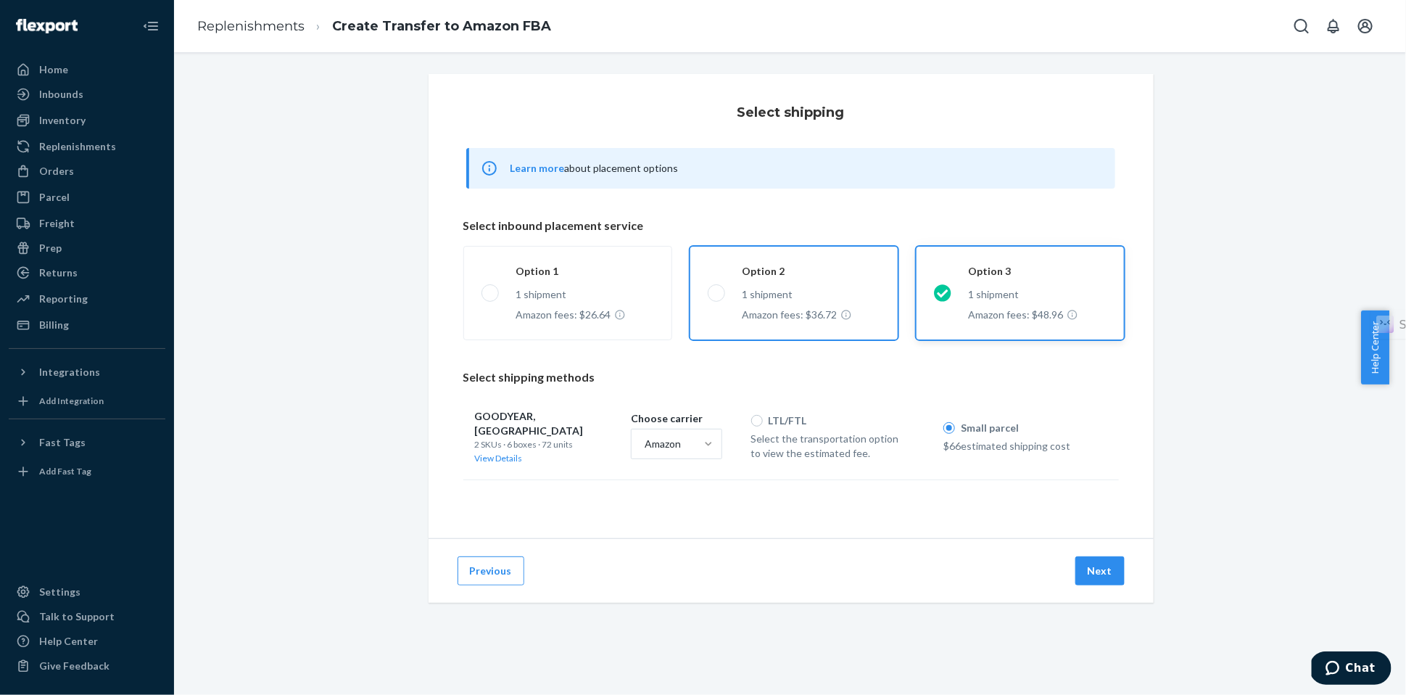
click at [708, 289] on label "Option 2 1 shipment Amazon fees: $36.72" at bounding box center [793, 293] width 209 height 94
click at [708, 289] on input "Option 2 1 shipment Amazon fees: $36.72" at bounding box center [712, 292] width 9 height 9
radio input "true"
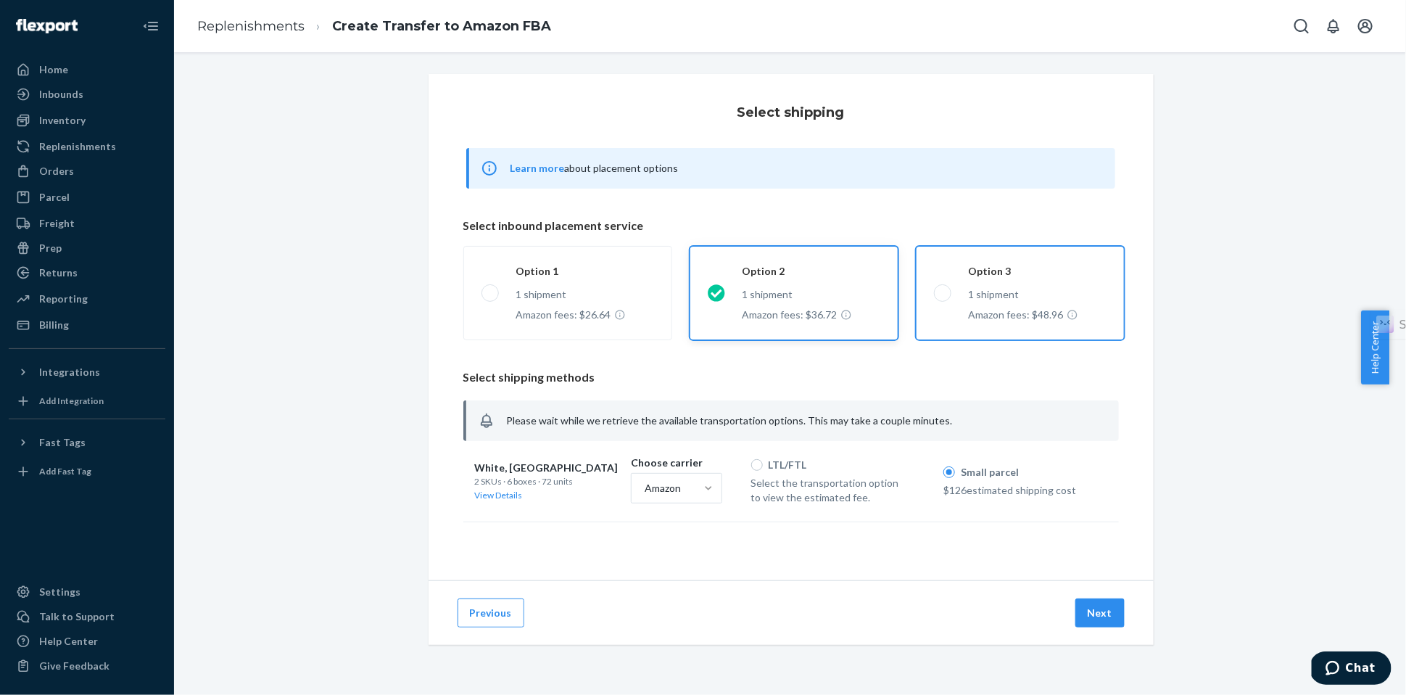
click at [945, 300] on label "Option 3 1 shipment Amazon fees: $48.96" at bounding box center [1020, 293] width 209 height 94
click at [943, 297] on input "Option 3 1 shipment Amazon fees: $48.96" at bounding box center [938, 292] width 9 height 9
radio input "true"
radio input "false"
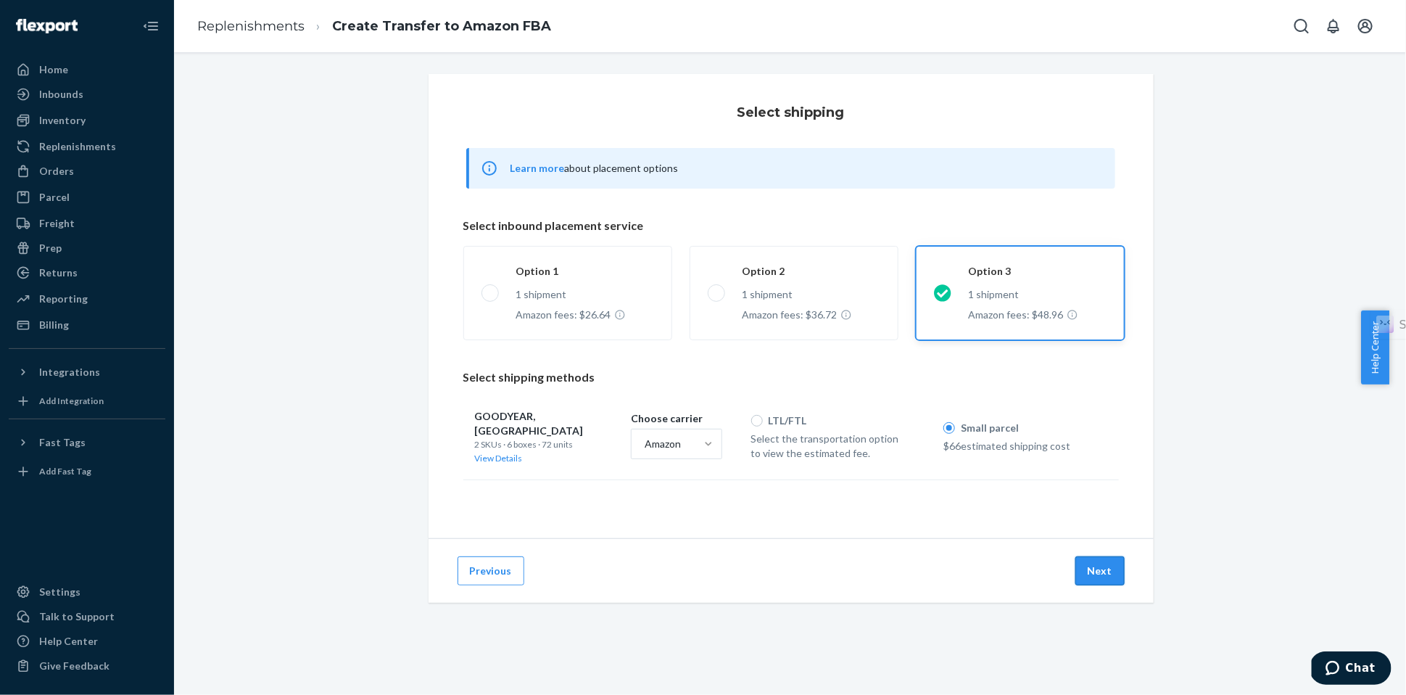
click at [1104, 571] on button "Next" at bounding box center [1099, 570] width 49 height 29
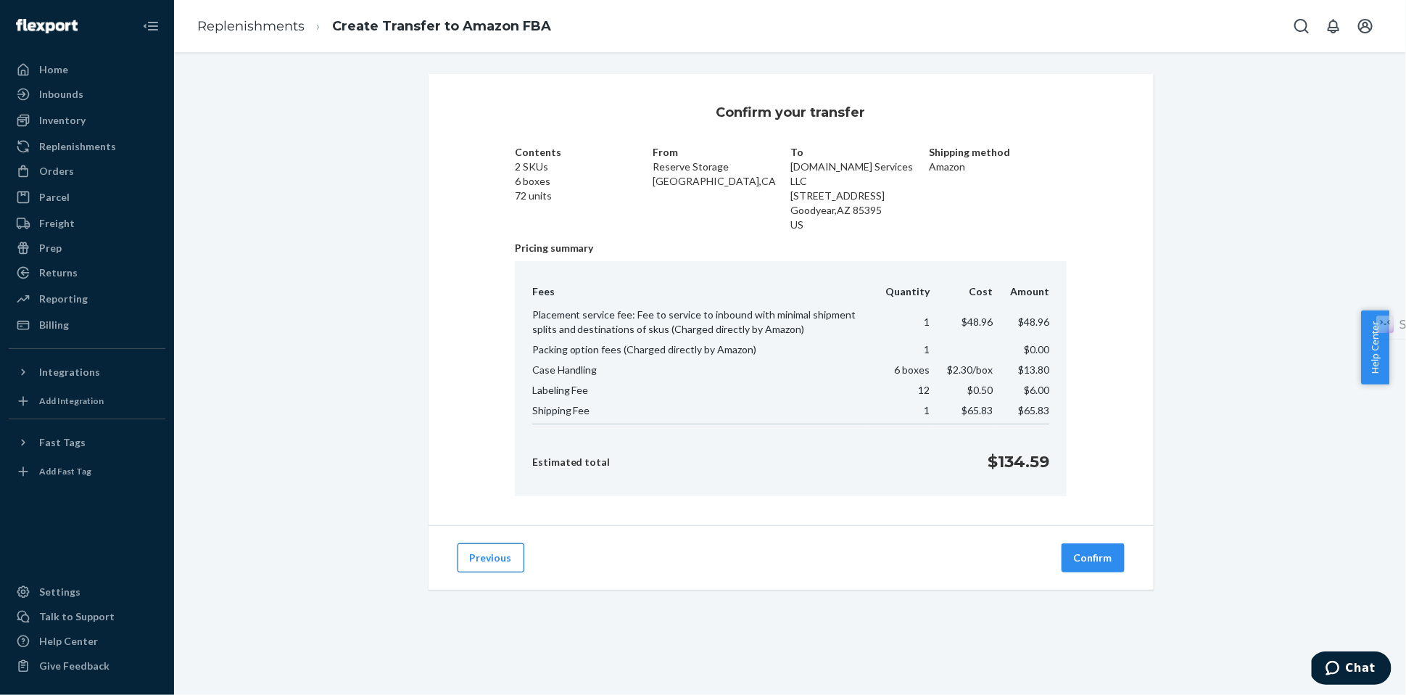
click at [494, 543] on button "Previous" at bounding box center [490, 557] width 67 height 29
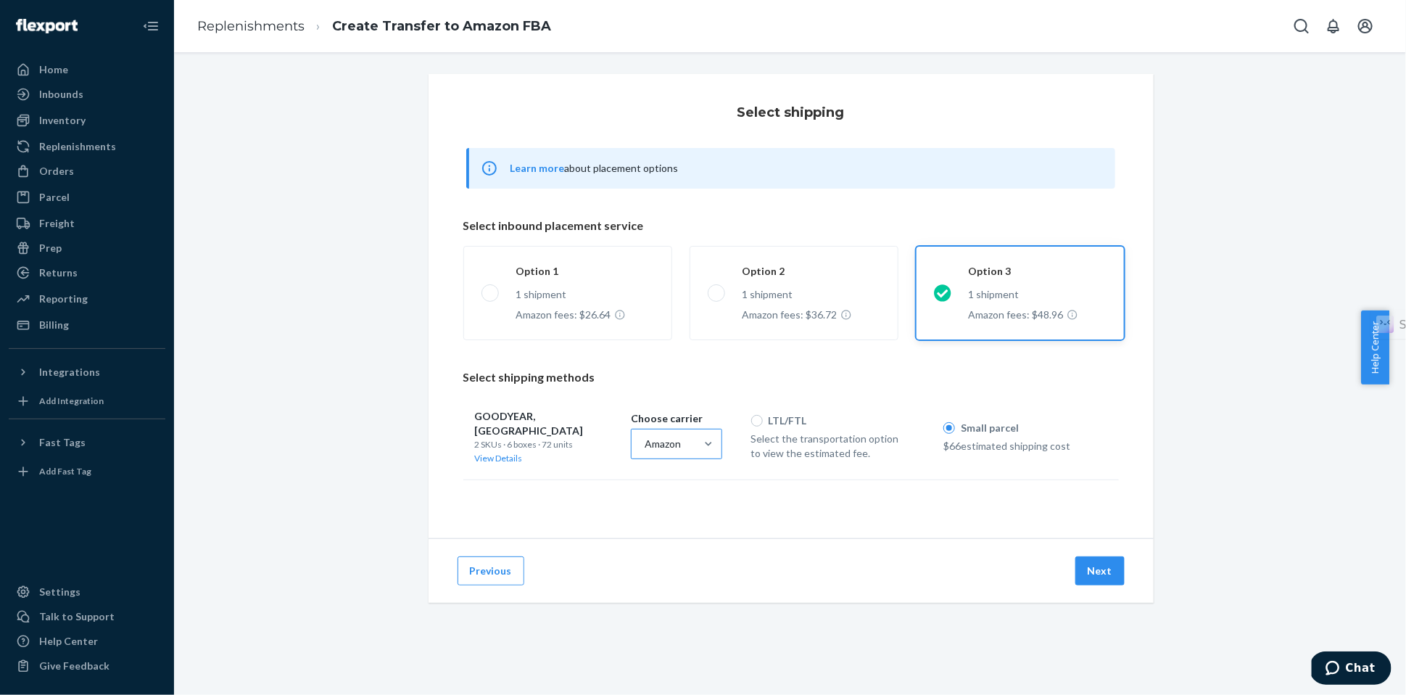
click at [677, 439] on div "Amazon" at bounding box center [663, 443] width 64 height 29
click at [644, 439] on input "Amazon" at bounding box center [643, 443] width 1 height 14
click at [673, 477] on div "Flexport" at bounding box center [677, 479] width 86 height 29
click at [644, 451] on input "option [object Object] focused, 1 of 2. 2 results available. Use Up and Down to…" at bounding box center [643, 443] width 1 height 14
click at [682, 447] on div "Flexport" at bounding box center [663, 443] width 64 height 29
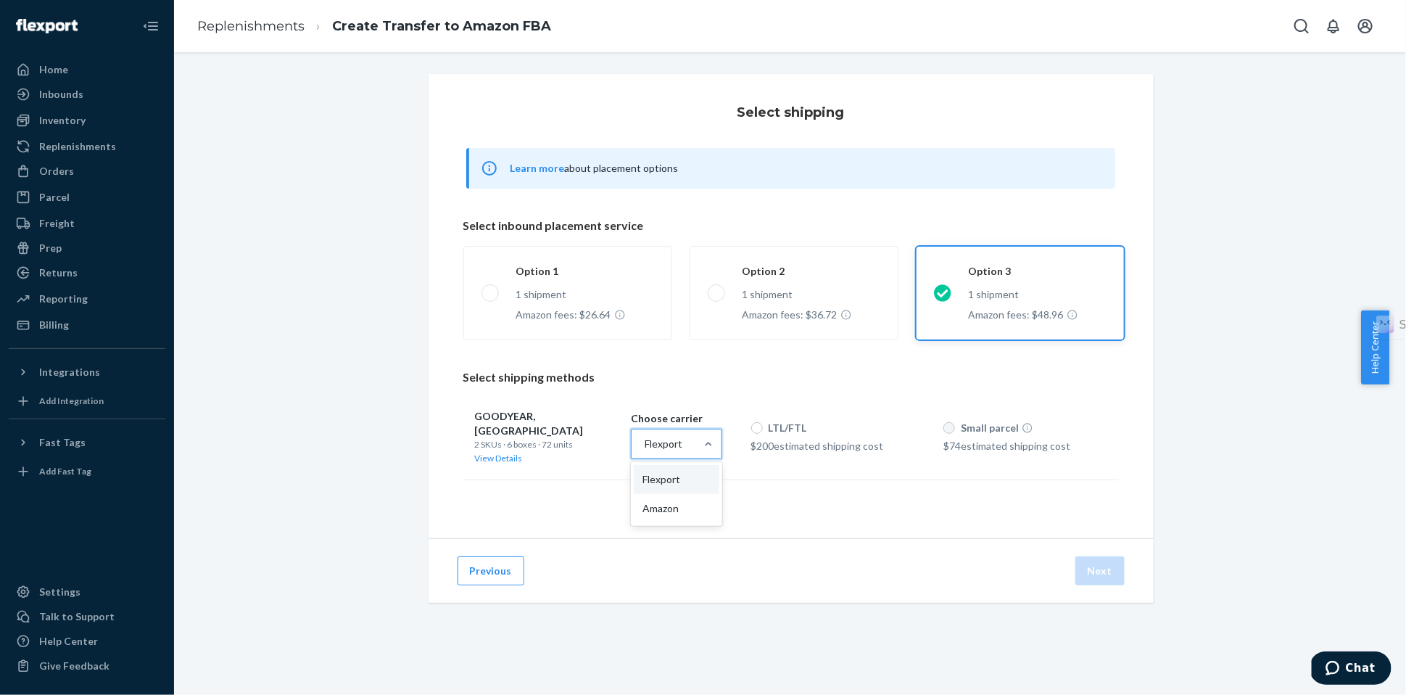
click at [644, 447] on input "option [object Object], selected. option [object Object] focused, 1 of 2. 2 res…" at bounding box center [643, 443] width 1 height 14
click at [679, 502] on div "Amazon" at bounding box center [677, 508] width 86 height 29
click at [644, 451] on input "option [object Object], selected. option [object Object] focused, 2 of 2. 2 res…" at bounding box center [643, 443] width 1 height 14
click at [943, 415] on input "Small parcel" at bounding box center [949, 421] width 12 height 12
radio input "true"
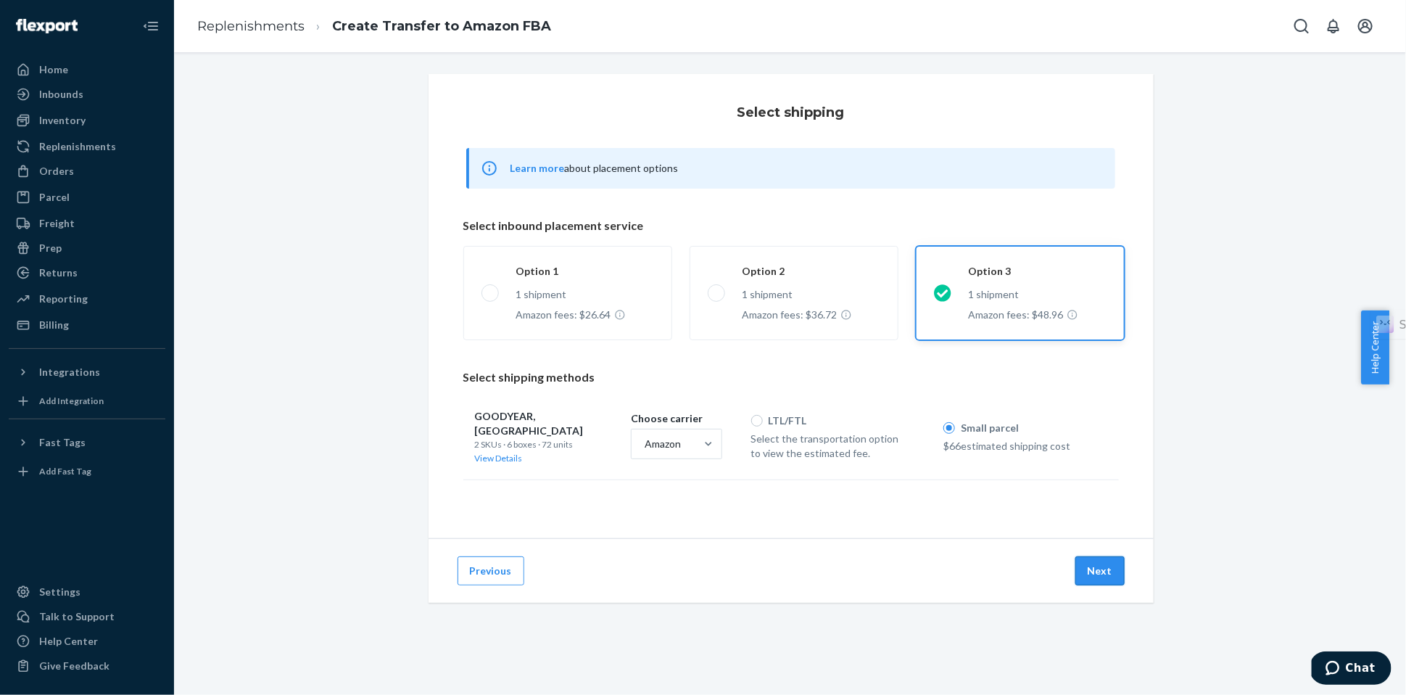
click at [1091, 565] on button "Next" at bounding box center [1099, 570] width 49 height 29
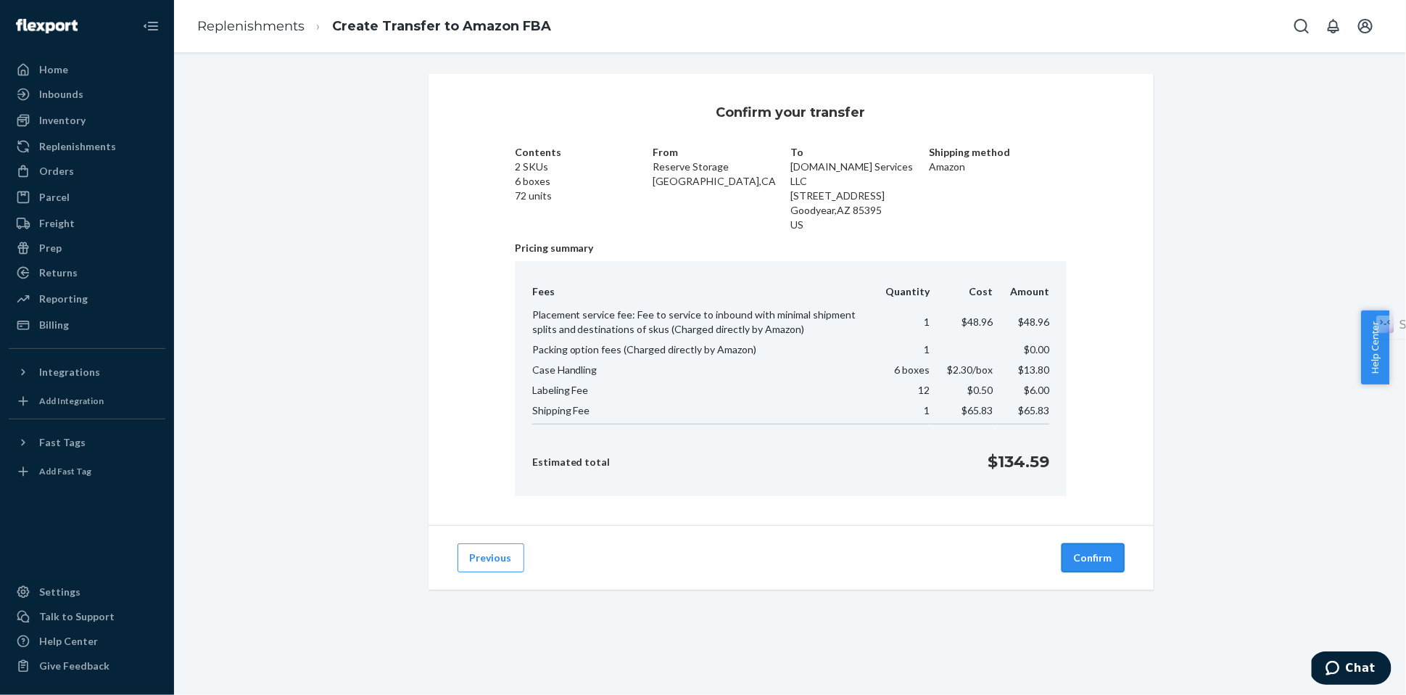
click at [1082, 543] on button "Confirm" at bounding box center [1092, 557] width 63 height 29
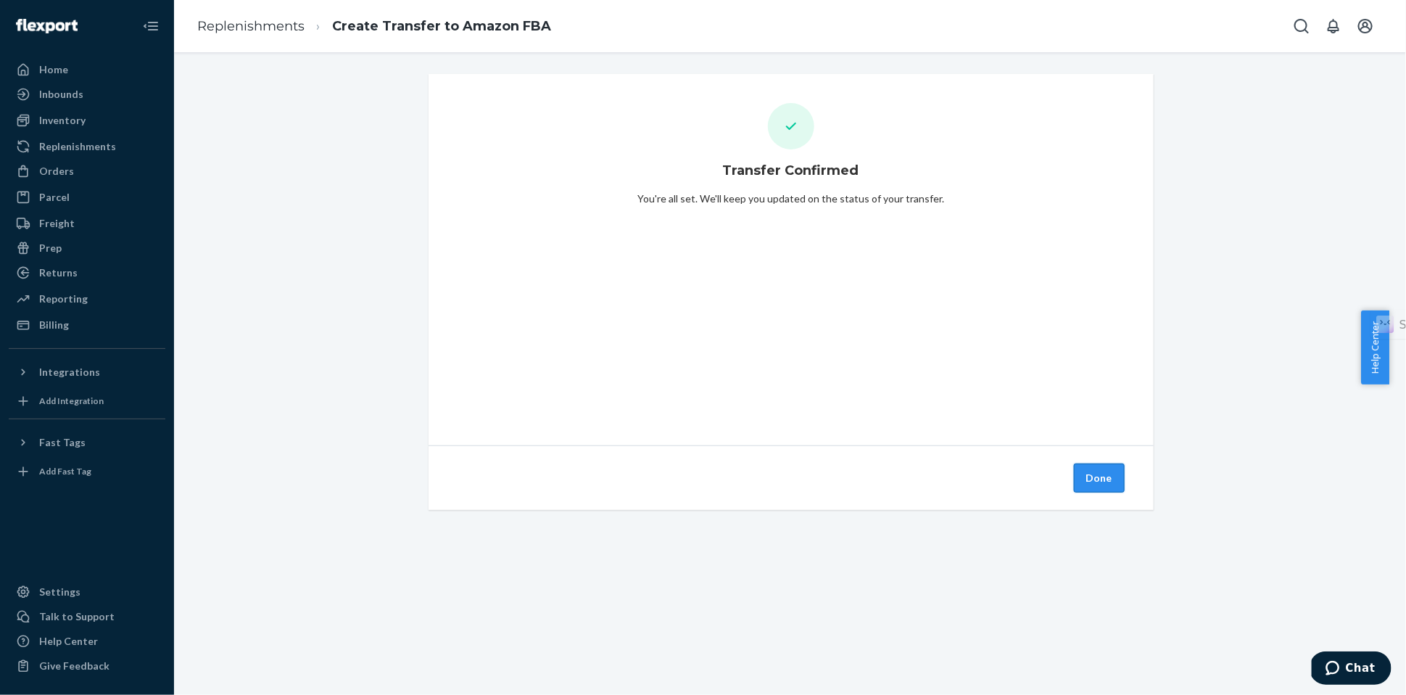
click at [1076, 479] on button "Done" at bounding box center [1099, 477] width 51 height 29
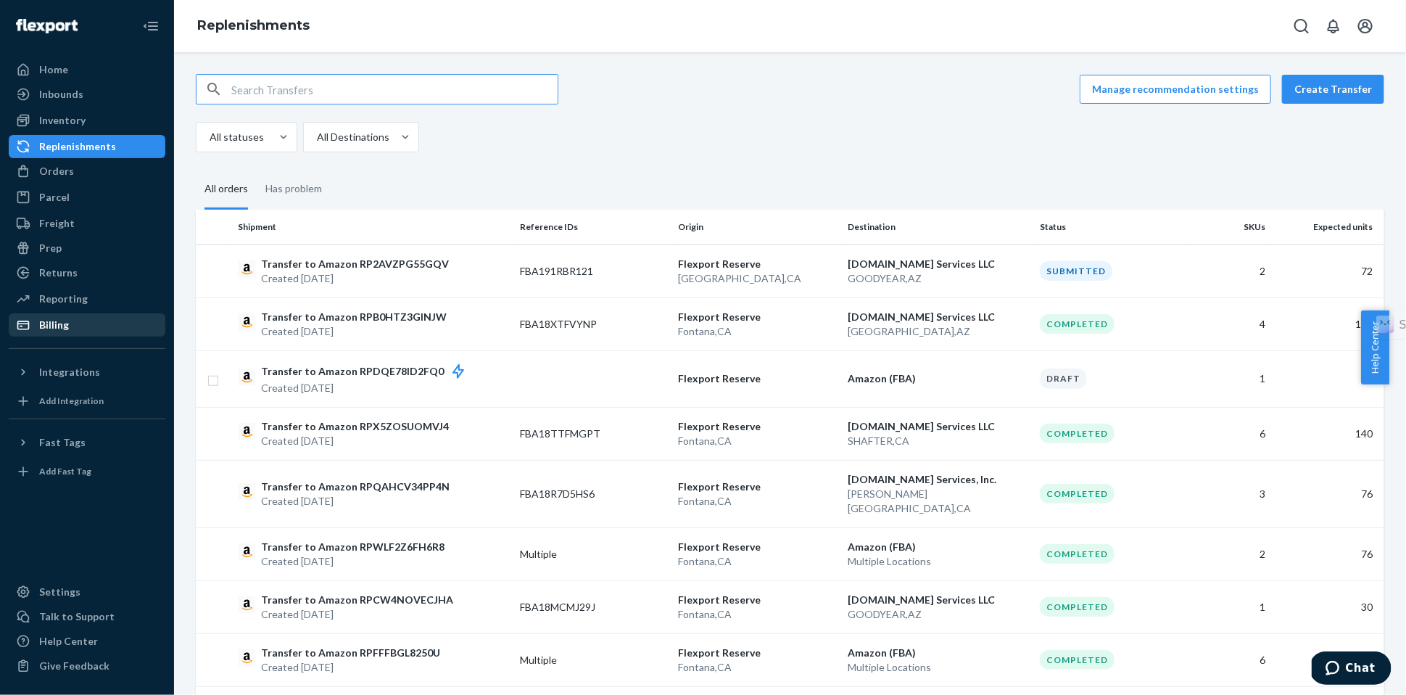
click at [78, 327] on div "Billing" at bounding box center [87, 325] width 154 height 20
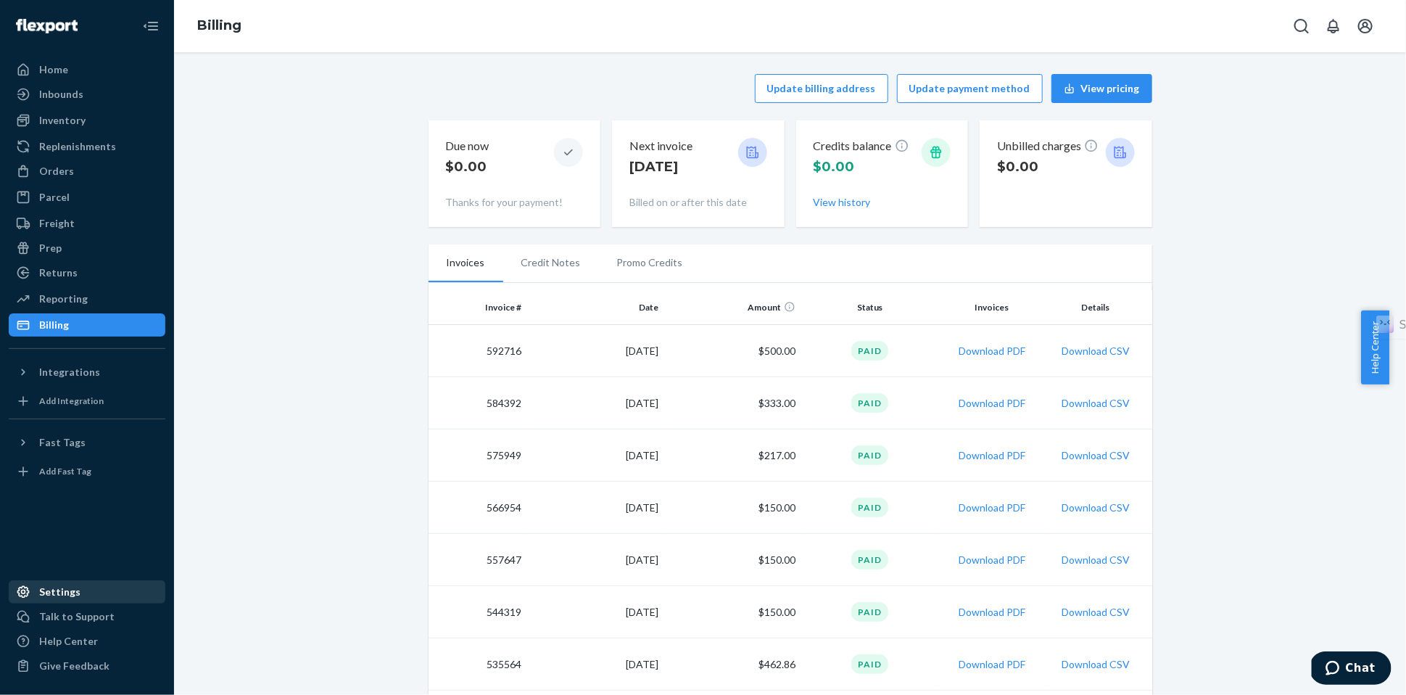
click at [72, 591] on div "Settings" at bounding box center [59, 591] width 41 height 14
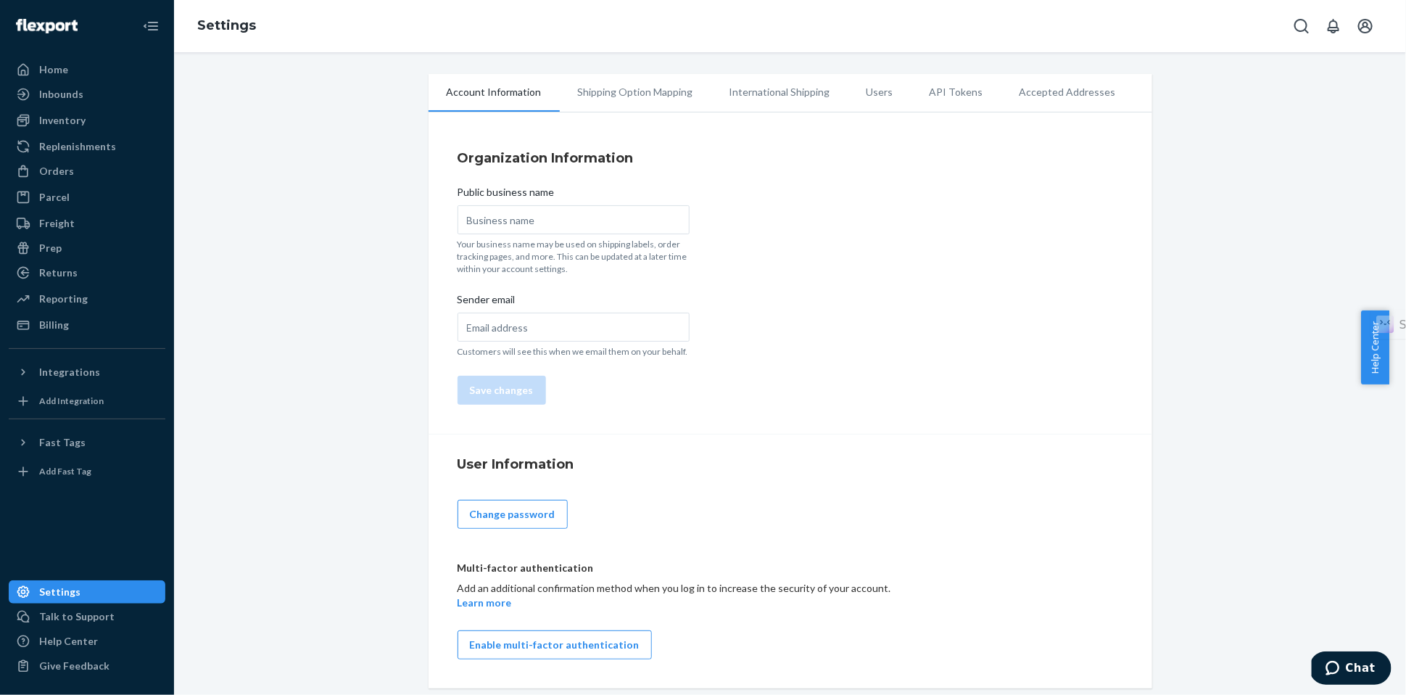
type input "Abeero Home"
type input "[EMAIL_ADDRESS][DOMAIN_NAME]"
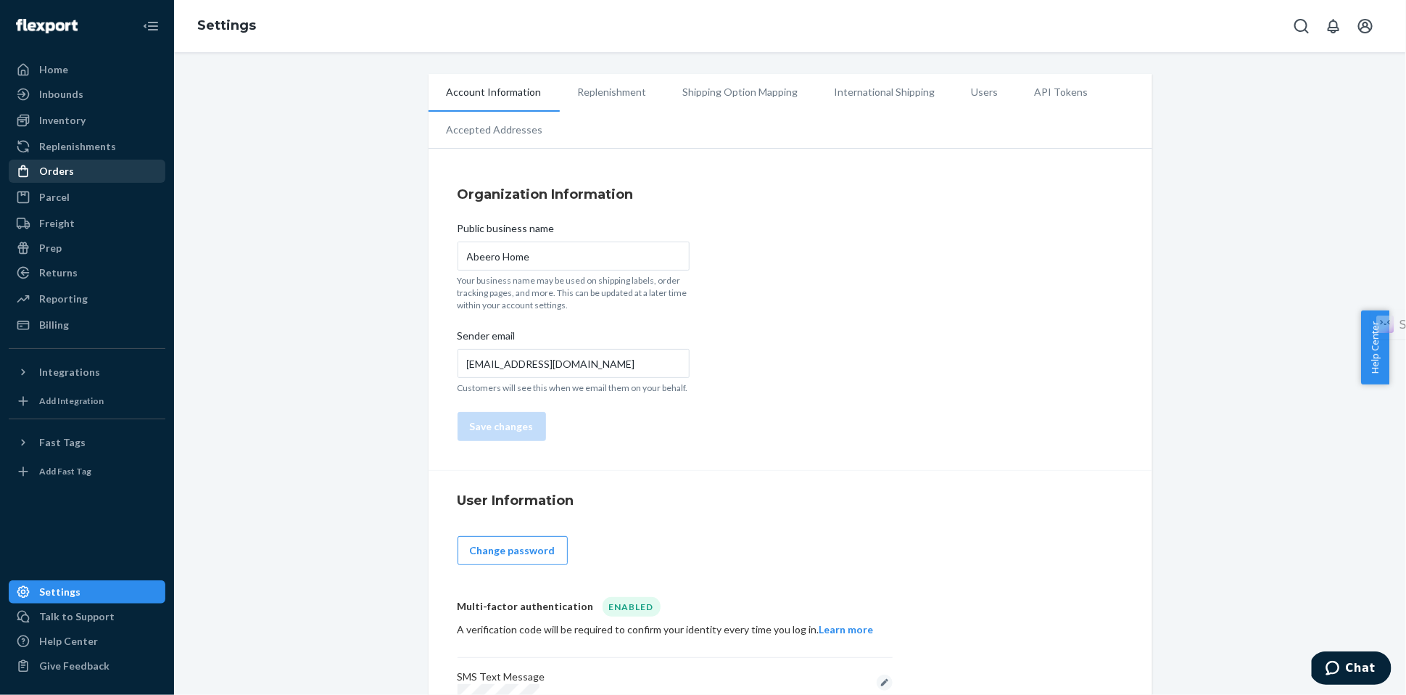
click at [72, 172] on div "Orders" at bounding box center [87, 171] width 154 height 20
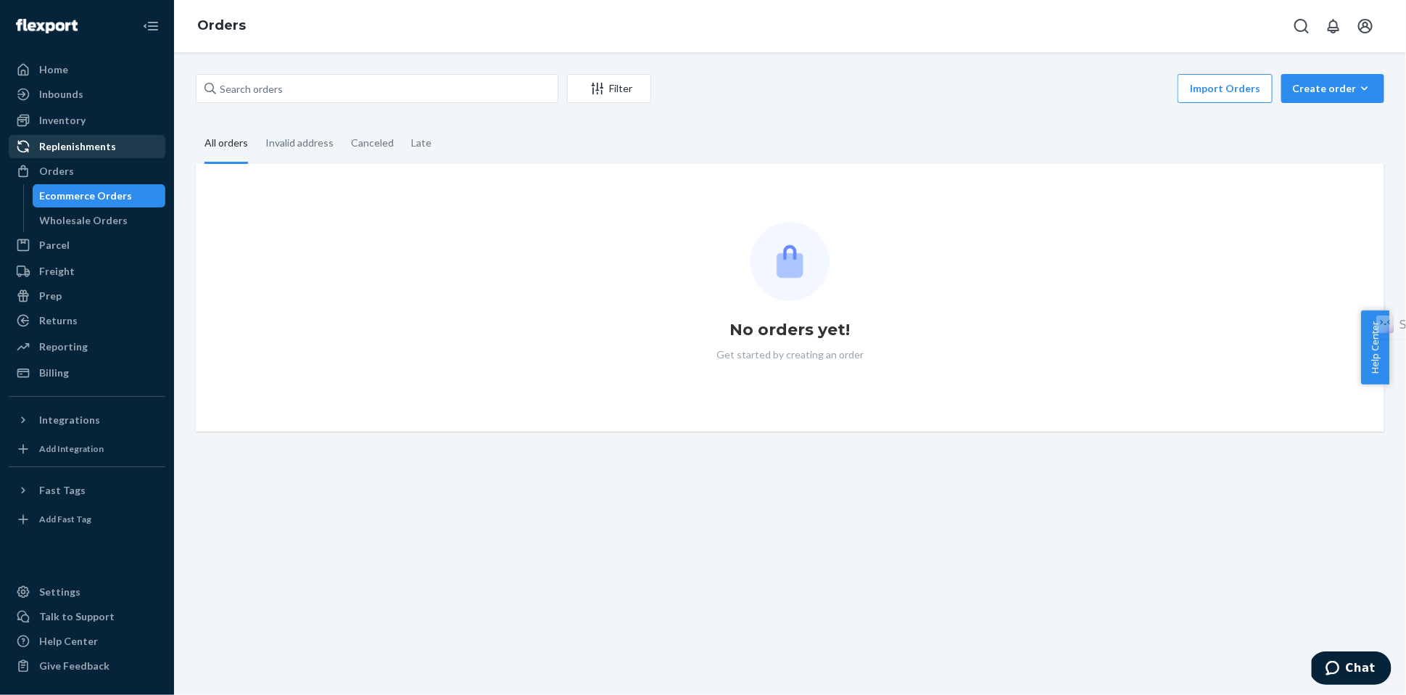
click at [75, 144] on div "Replenishments" at bounding box center [77, 146] width 77 height 14
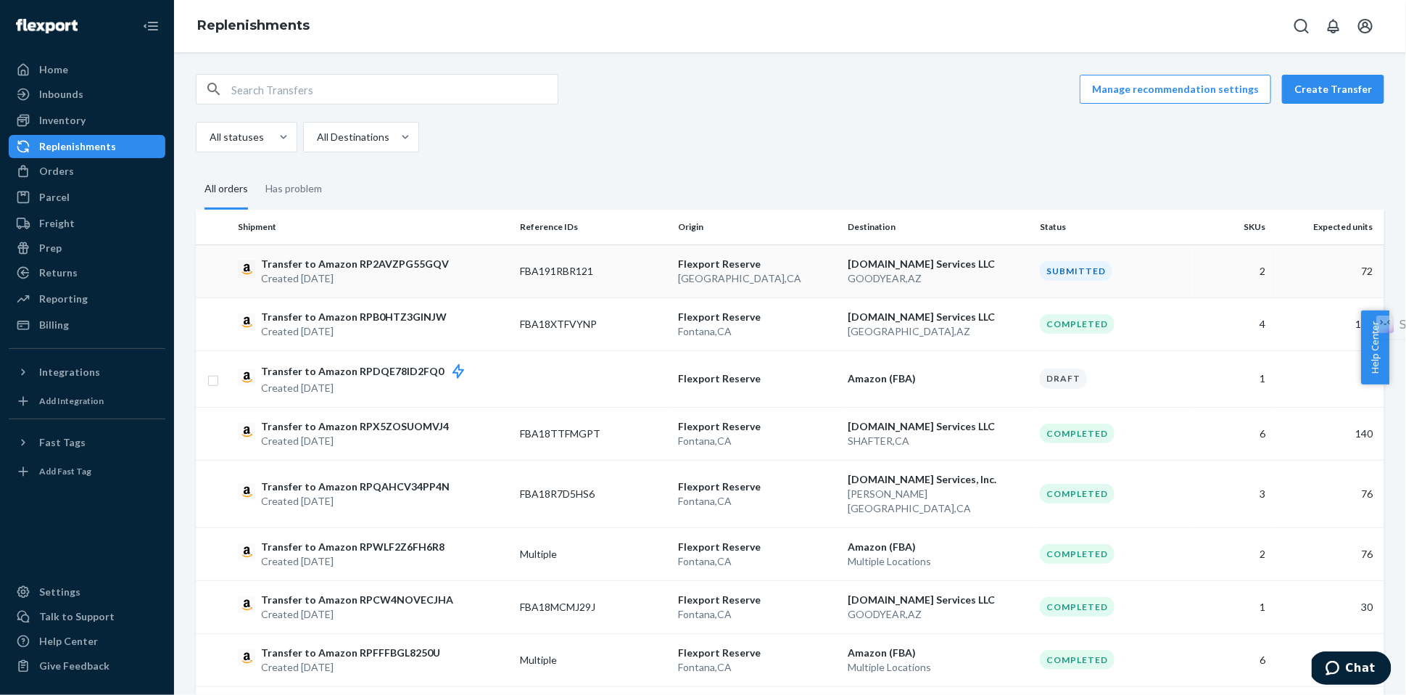
click at [371, 267] on p "Transfer to Amazon RP2AVZPG55GQV" at bounding box center [355, 264] width 188 height 14
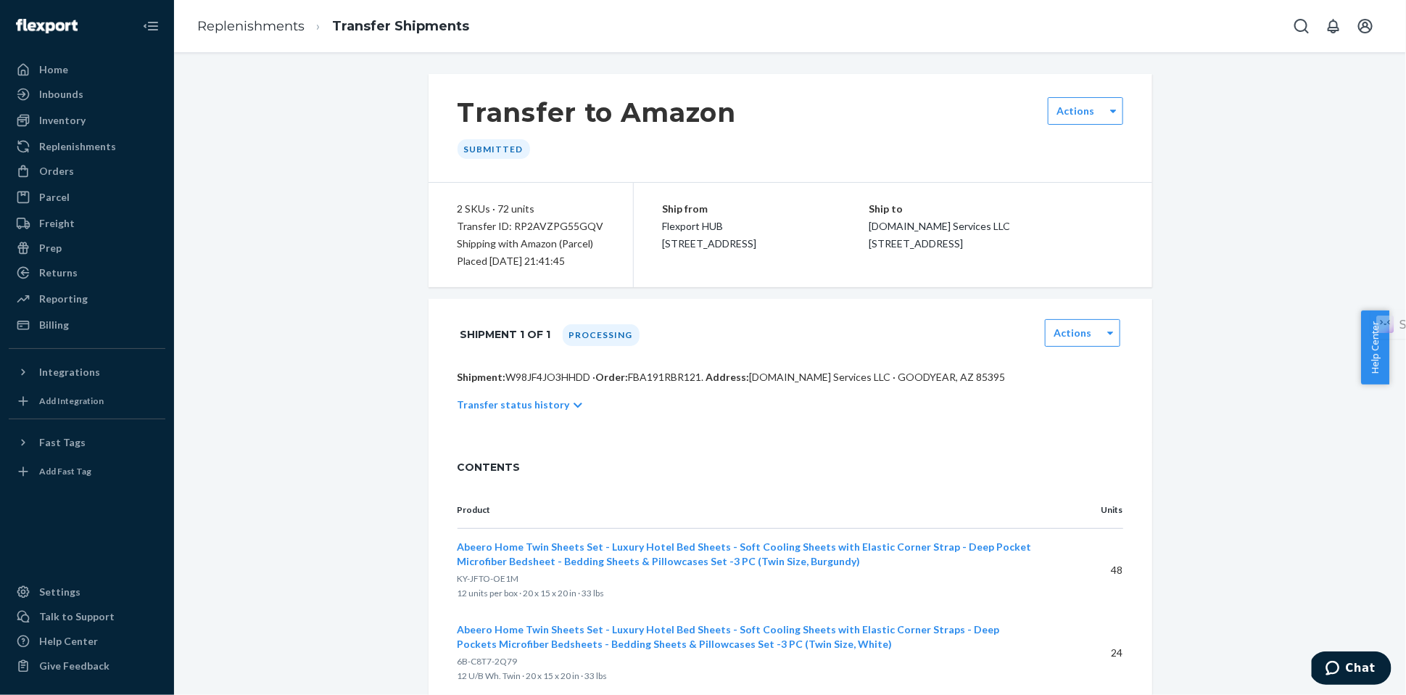
click at [661, 372] on span "FBA191RBR121 ." at bounding box center [666, 376] width 75 height 12
copy span "FBA191RBR121"
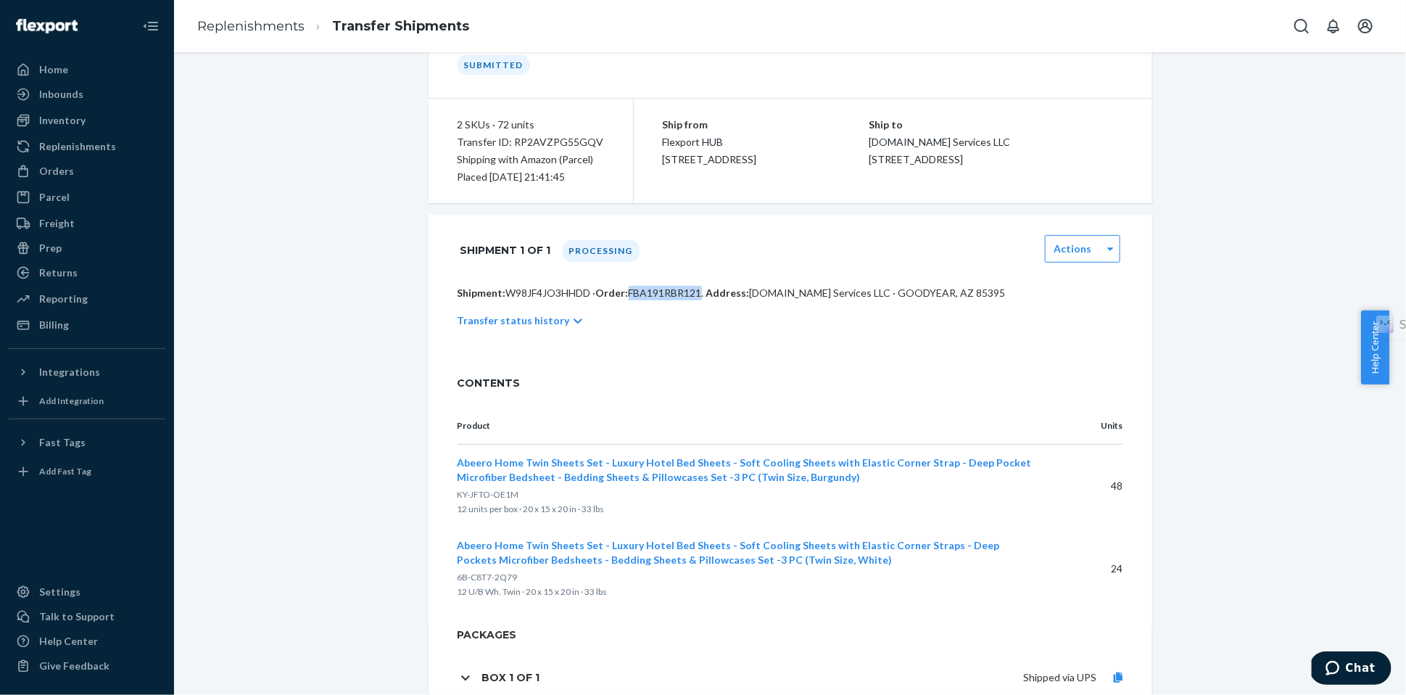
scroll to position [82, 0]
click at [500, 676] on h1 "Box 1 of 1" at bounding box center [510, 679] width 58 height 13
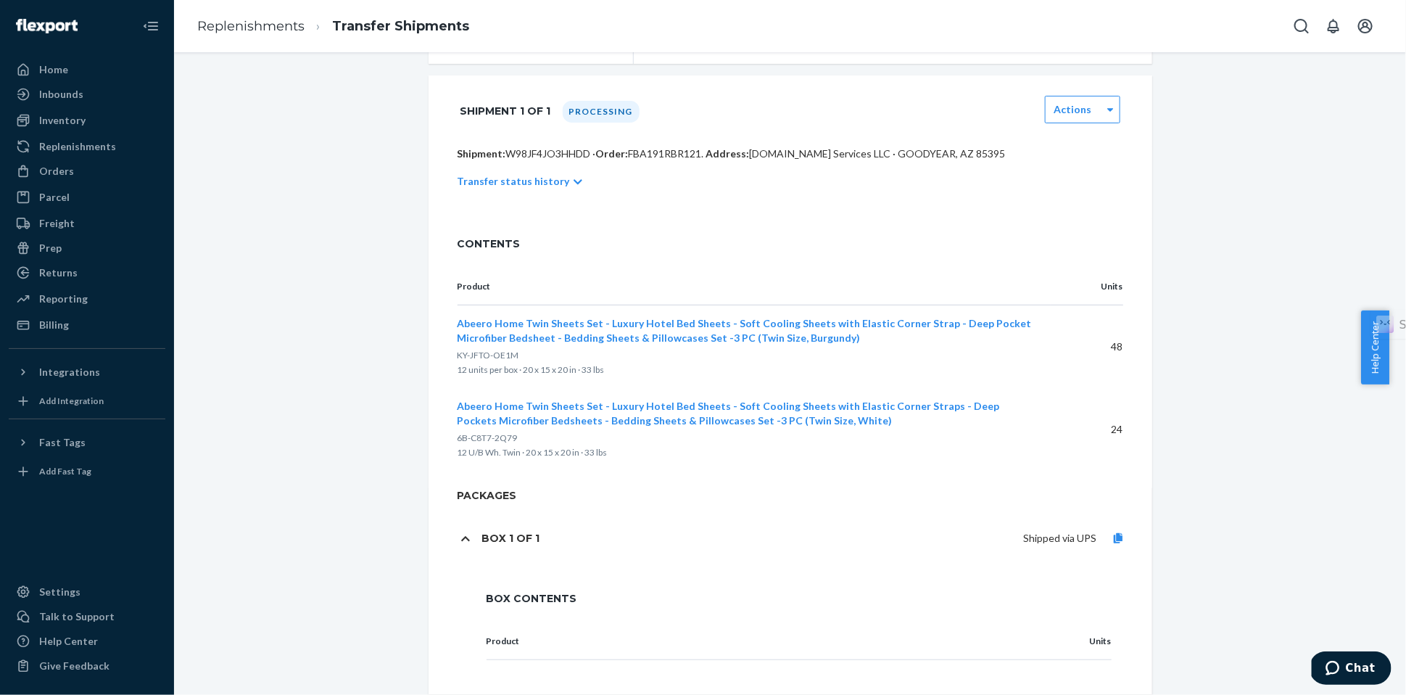
scroll to position [257, 0]
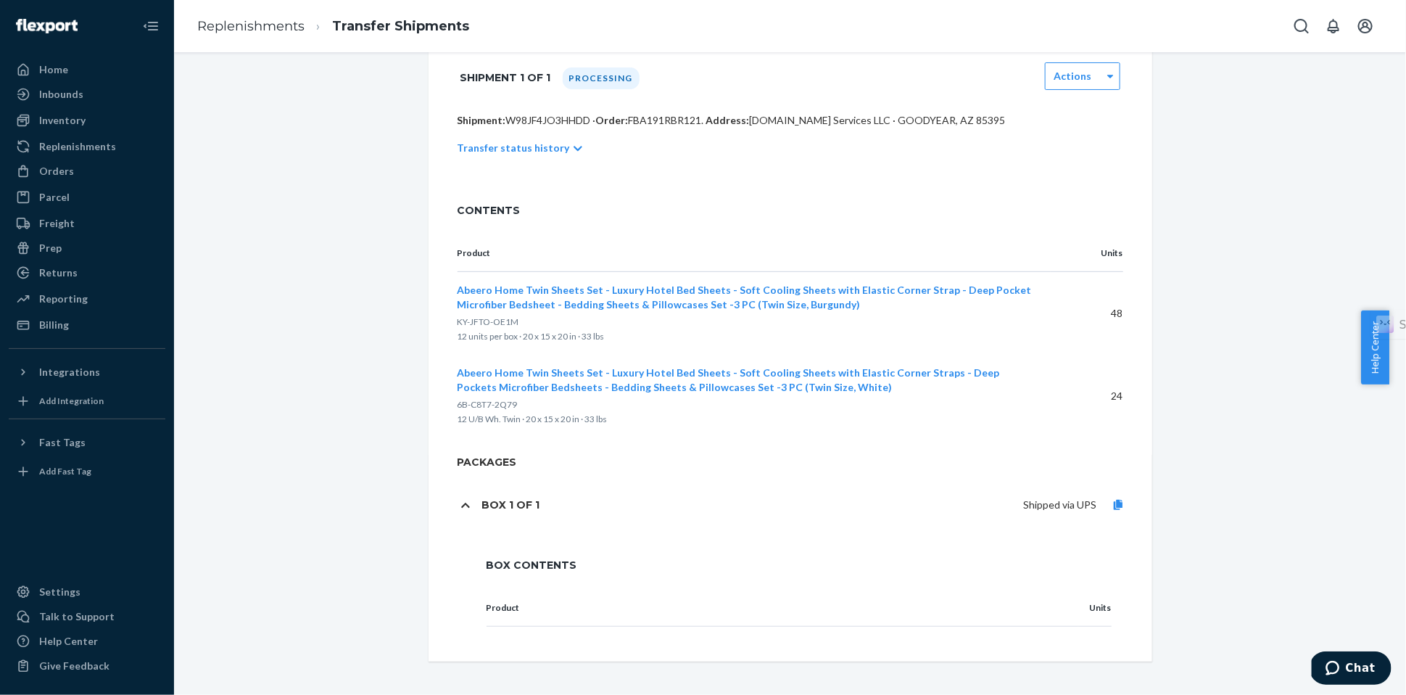
click at [461, 505] on icon at bounding box center [465, 505] width 9 height 10
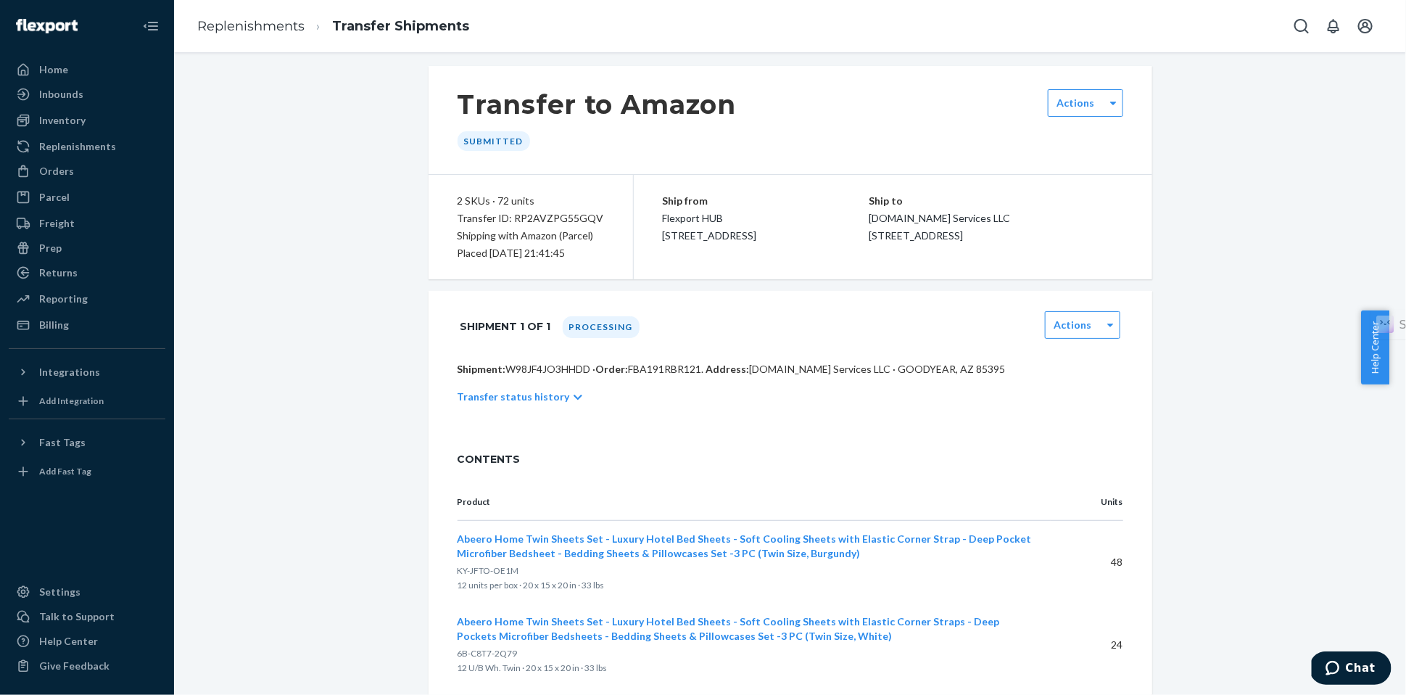
scroll to position [0, 0]
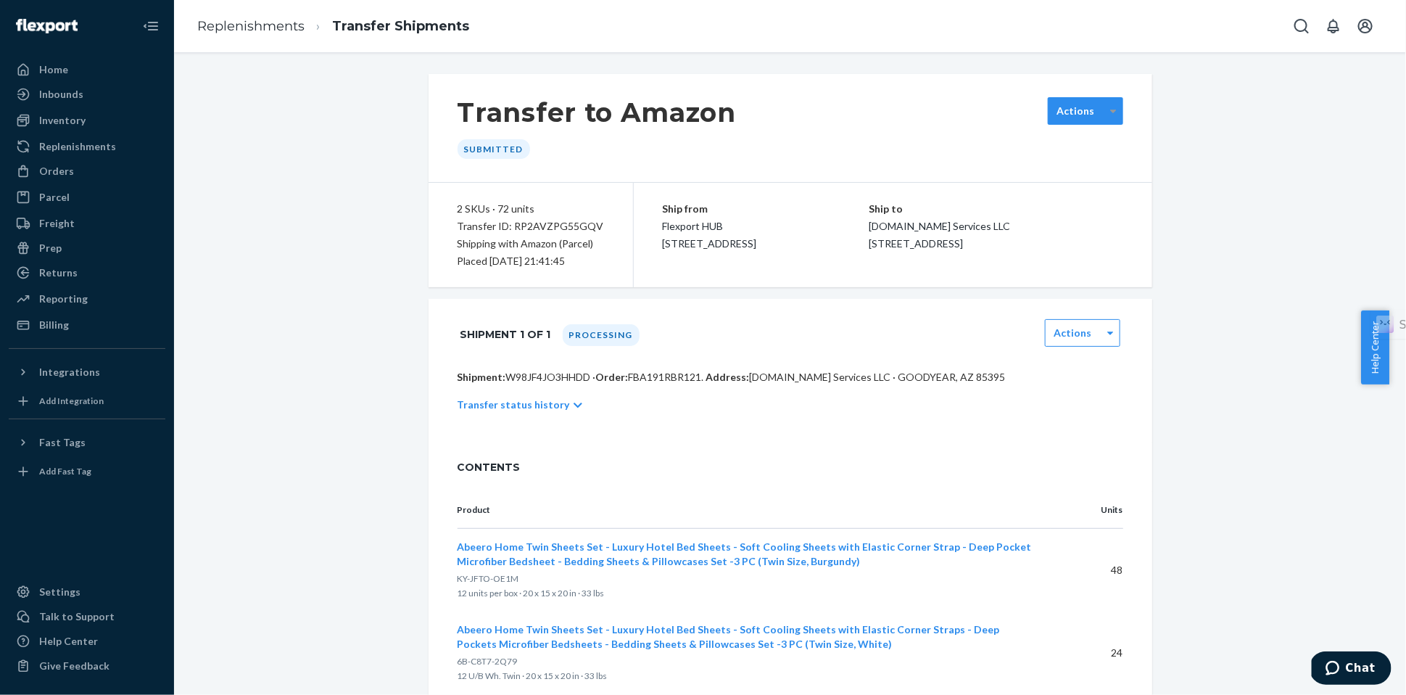
click at [1110, 111] on icon at bounding box center [1113, 111] width 7 height 10
click at [1177, 123] on div "Transfer to Amazon Submitted Actions 2 SKUs · 72 units Transfer ID: RP2AVZPG55G…" at bounding box center [790, 438] width 1210 height 729
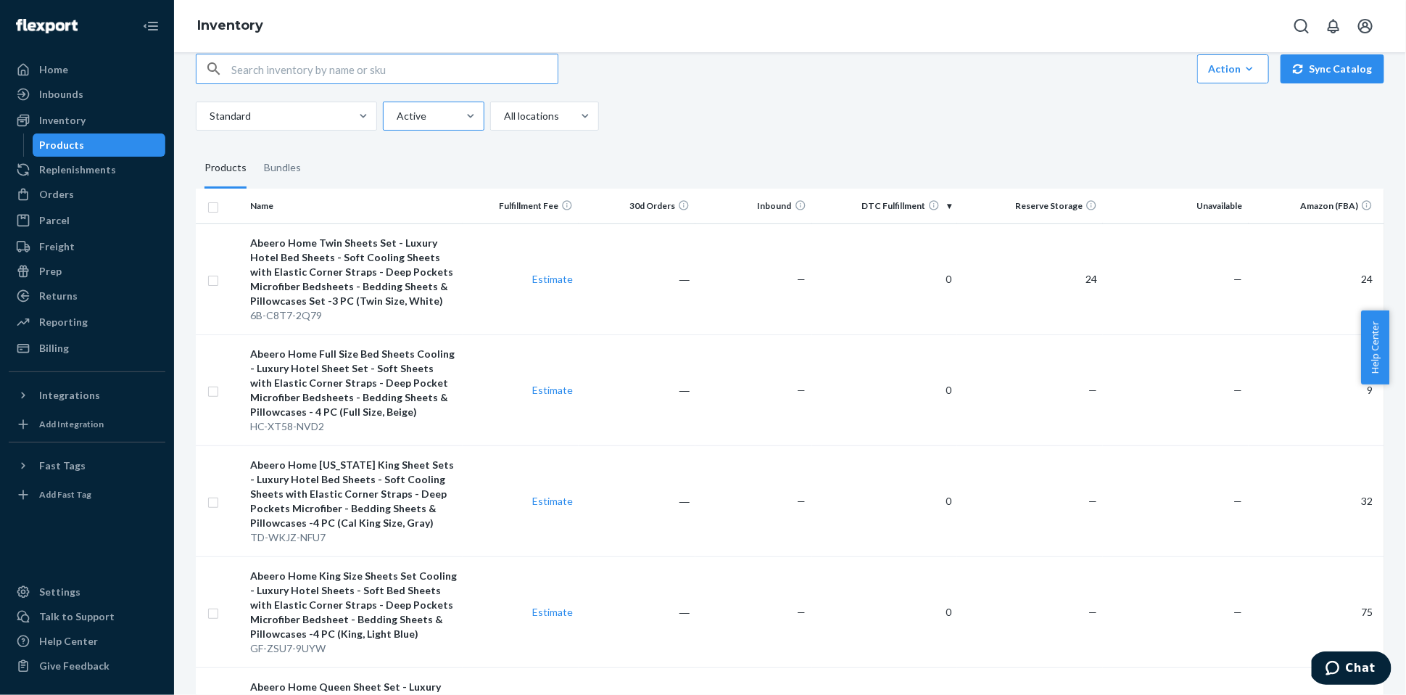
click at [457, 112] on div at bounding box center [432, 115] width 74 height 17
click at [397, 112] on input "Active" at bounding box center [395, 116] width 1 height 14
click at [538, 116] on div at bounding box center [542, 115] width 81 height 17
click at [504, 116] on input "All locations" at bounding box center [502, 116] width 1 height 14
click at [560, 202] on div "Reserve Storage" at bounding box center [544, 208] width 103 height 29
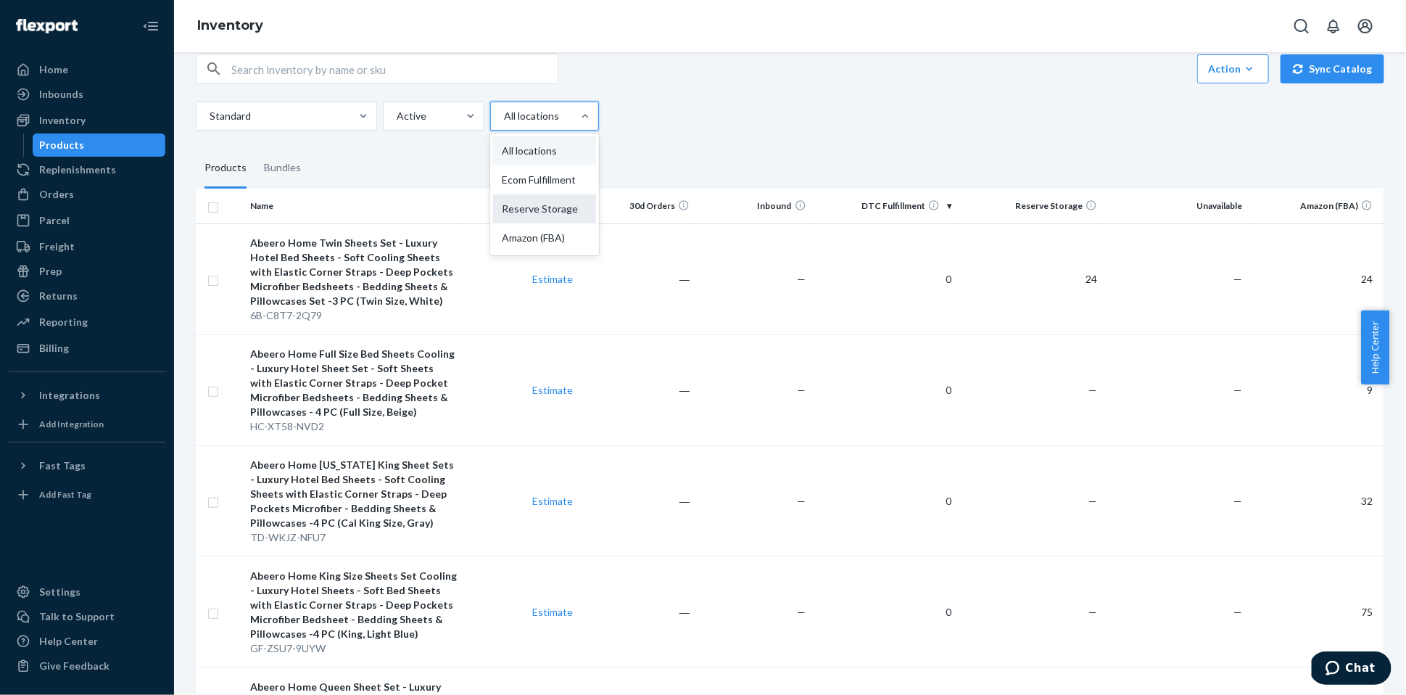
click at [504, 123] on input "option Reserve Storage focused, 3 of 4. 4 results available. Use Up and Down to…" at bounding box center [502, 116] width 1 height 14
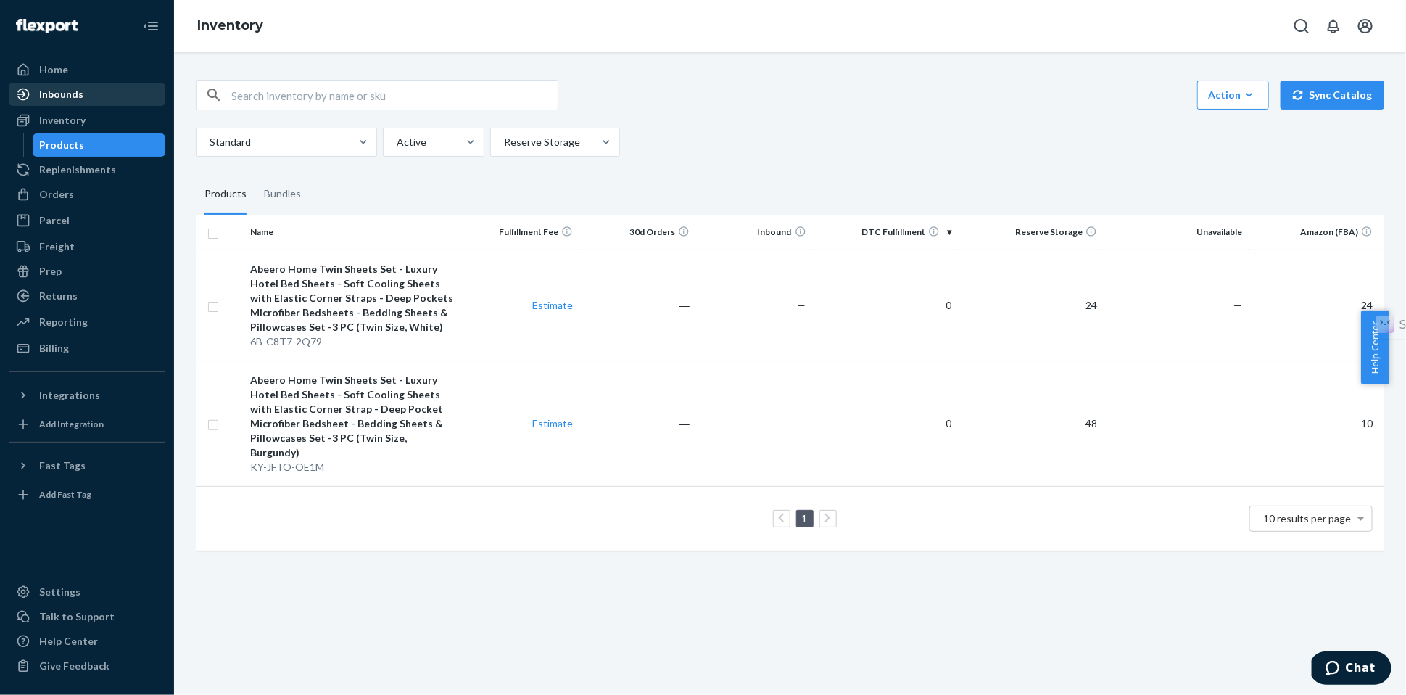
click at [77, 88] on div "Inbounds" at bounding box center [61, 94] width 44 height 14
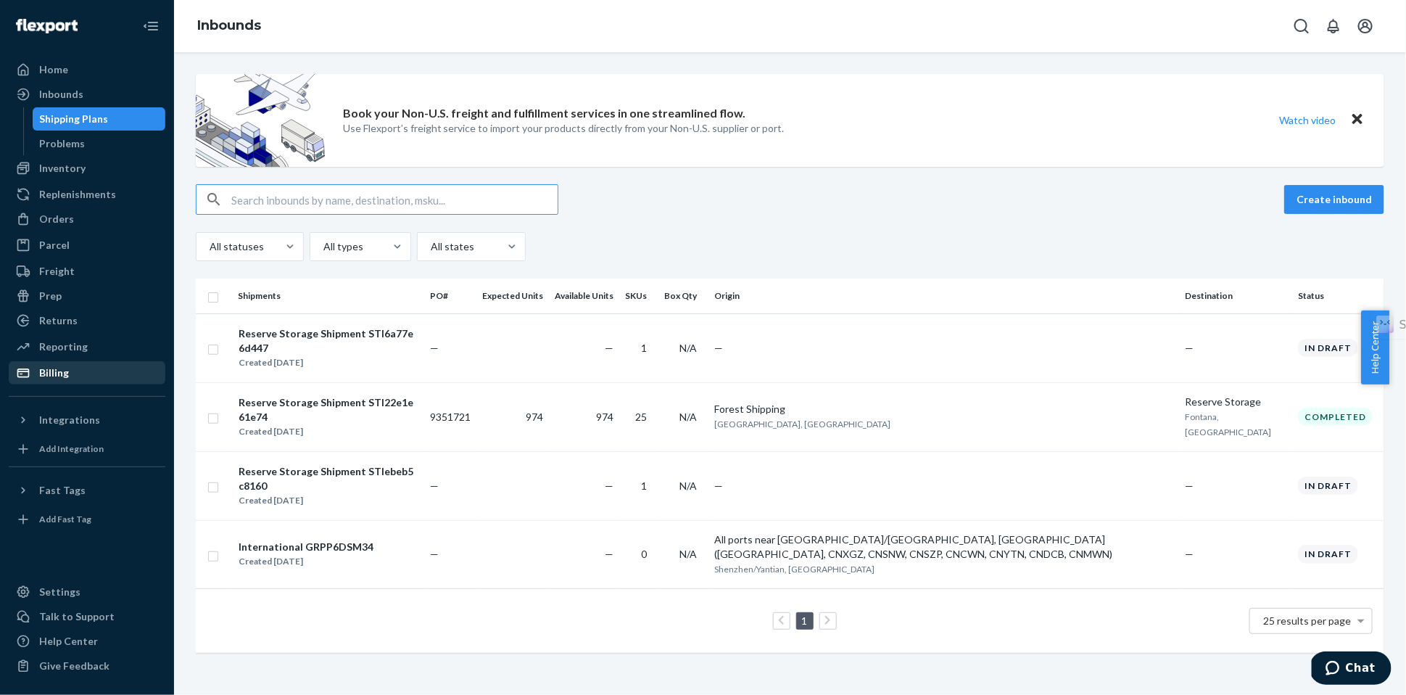
click at [63, 373] on div "Billing" at bounding box center [54, 372] width 30 height 14
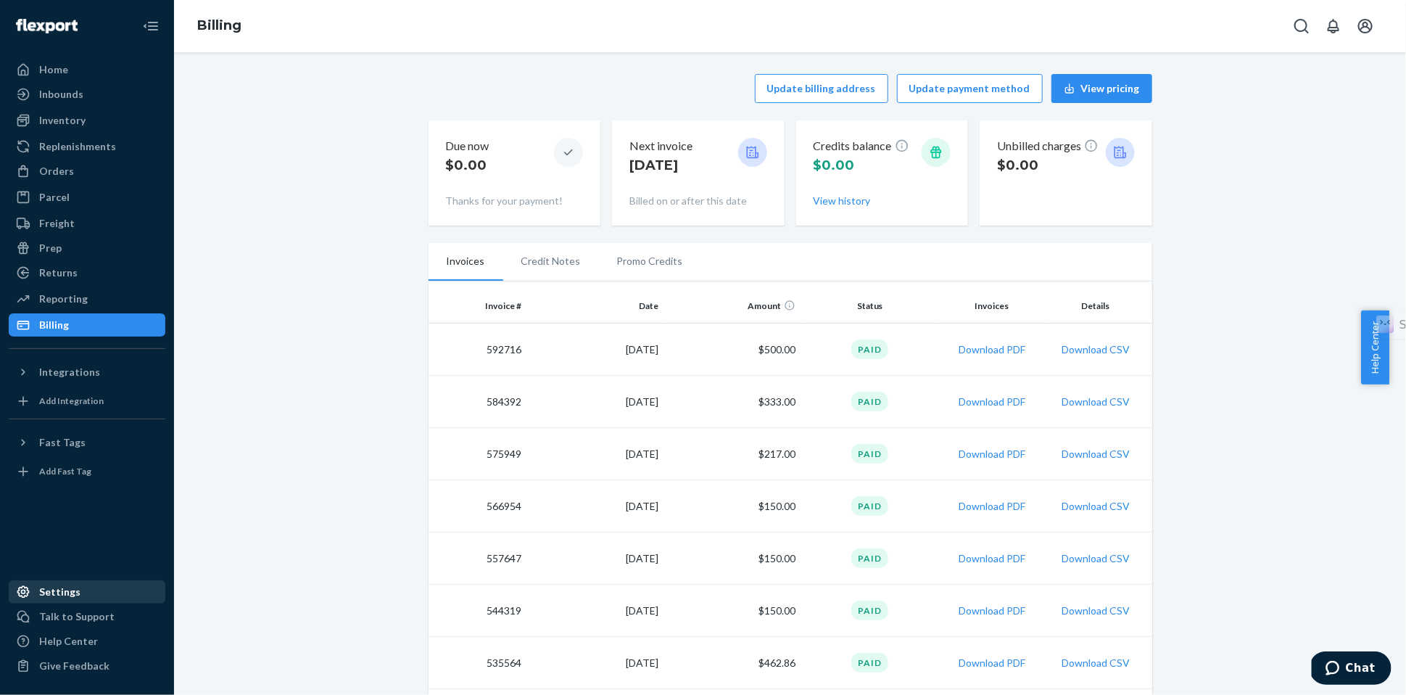
click at [57, 588] on div "Settings" at bounding box center [59, 591] width 41 height 14
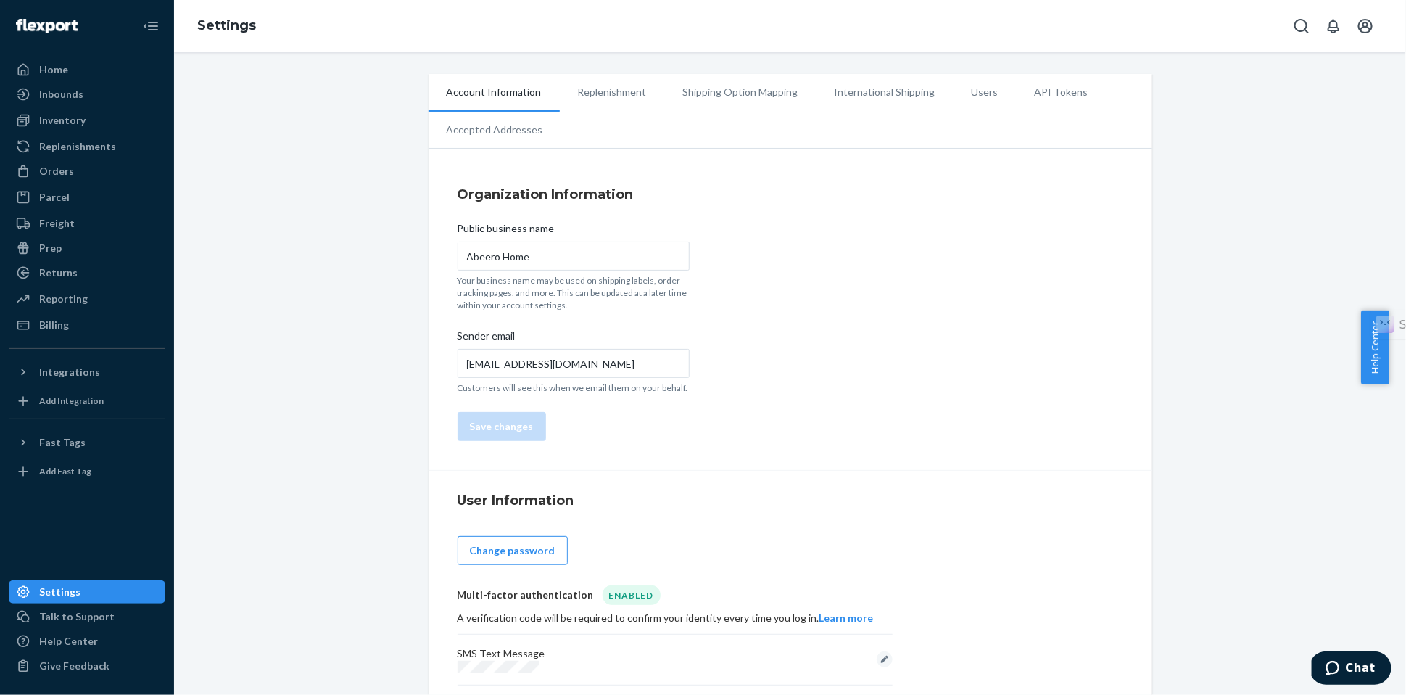
click at [616, 97] on li "Replenishment" at bounding box center [612, 92] width 105 height 36
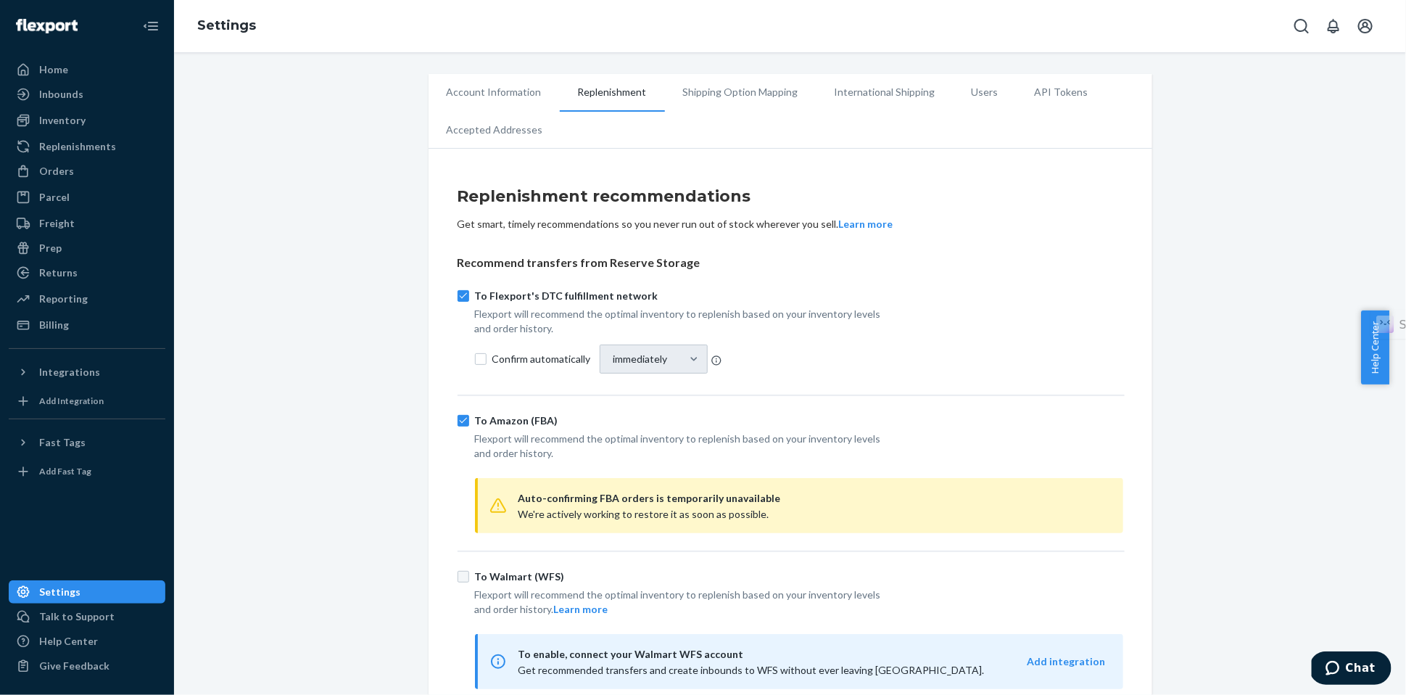
click at [711, 88] on li "Shipping Option Mapping" at bounding box center [741, 92] width 152 height 36
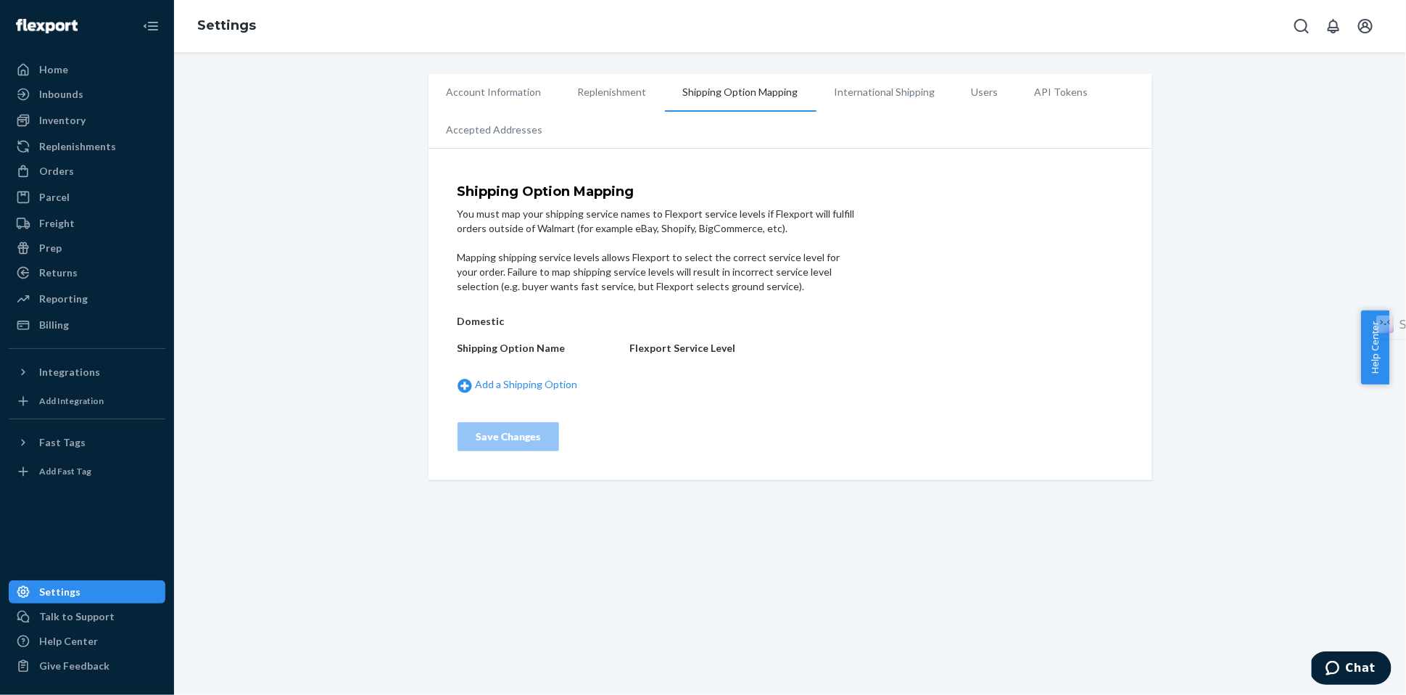
click at [868, 98] on li "International Shipping" at bounding box center [884, 92] width 137 height 36
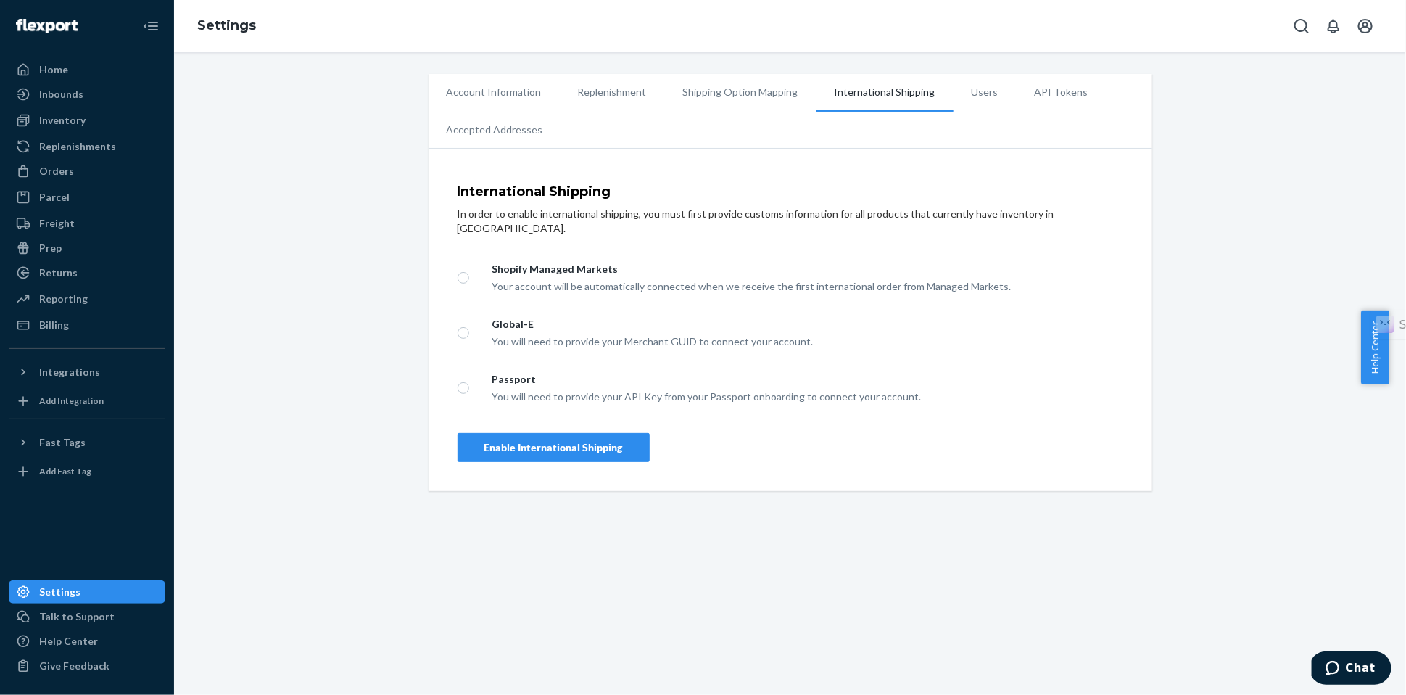
click at [971, 95] on li "Users" at bounding box center [984, 92] width 63 height 36
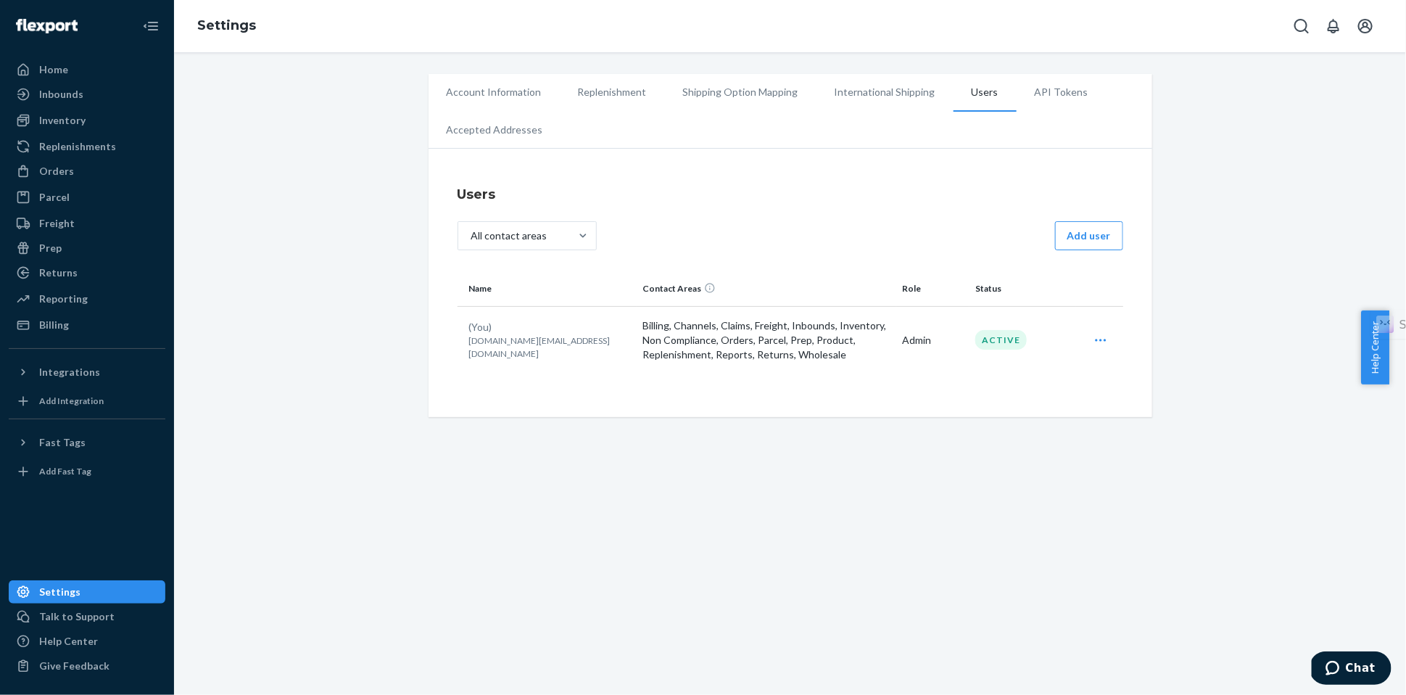
click at [1053, 102] on li "API Tokens" at bounding box center [1061, 92] width 90 height 36
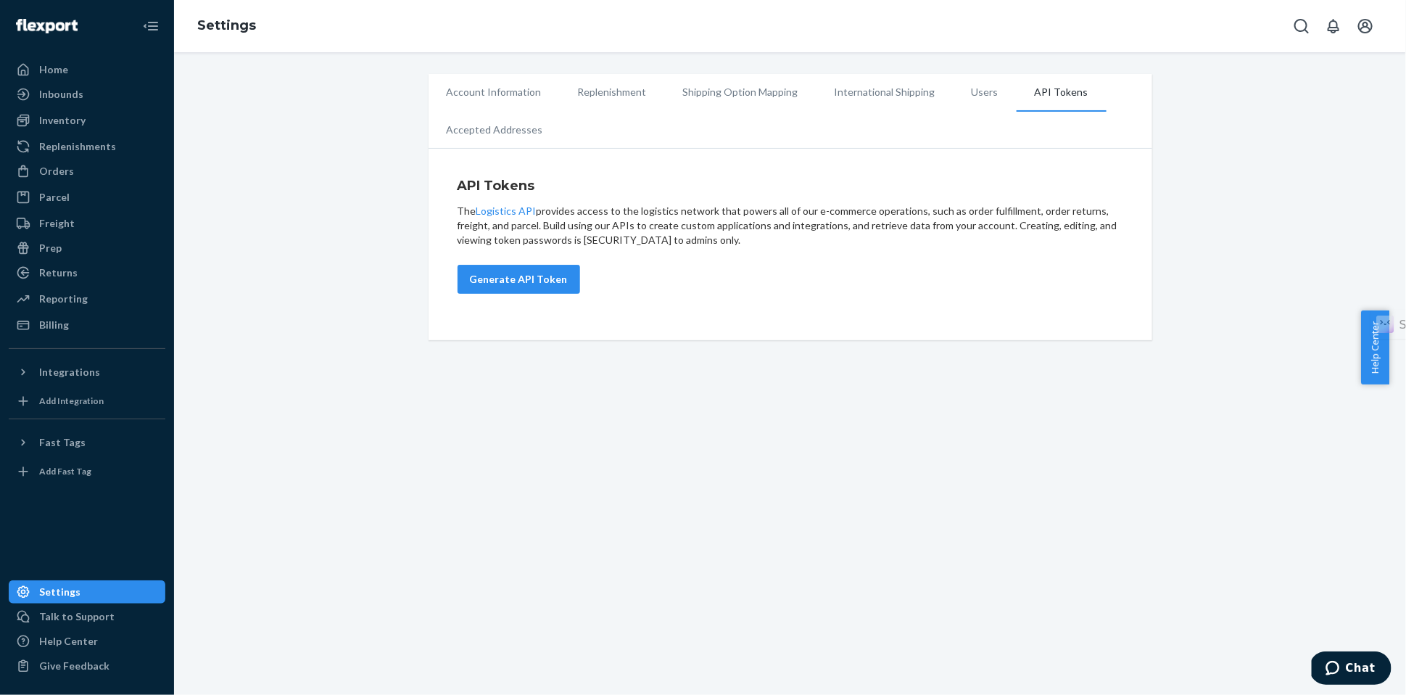
click at [495, 125] on li "Accepted Addresses" at bounding box center [494, 130] width 133 height 36
